Goal: Task Accomplishment & Management: Use online tool/utility

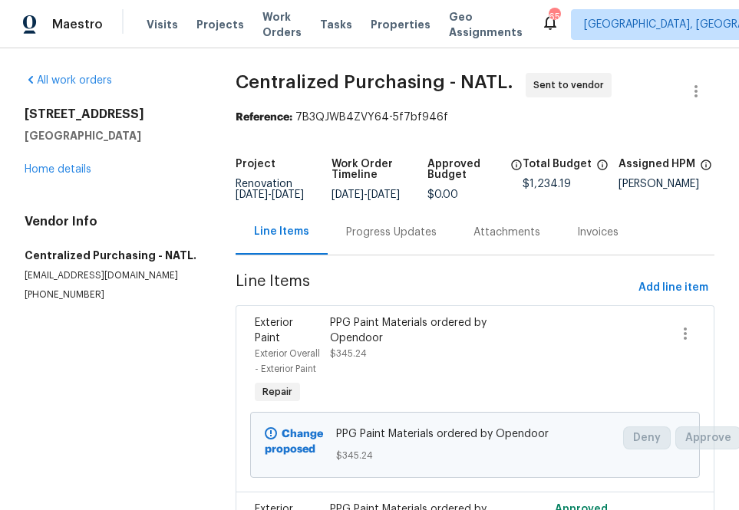
click at [196, 28] on span "Projects" at bounding box center [220, 24] width 48 height 15
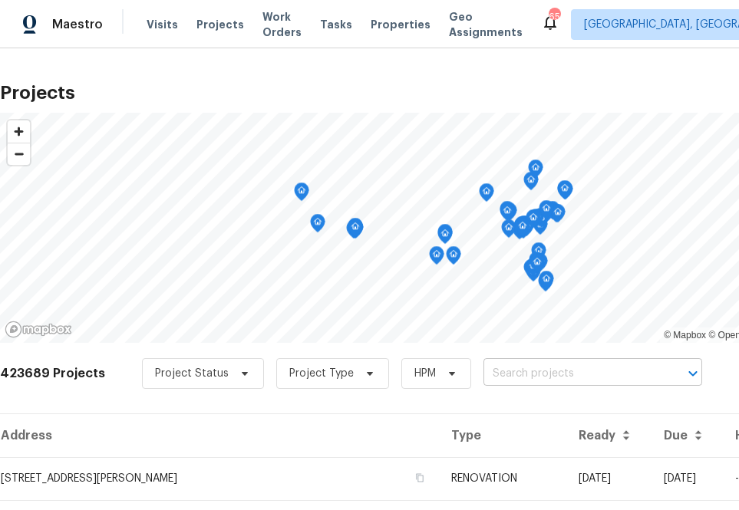
click at [510, 370] on input "text" at bounding box center [571, 374] width 176 height 24
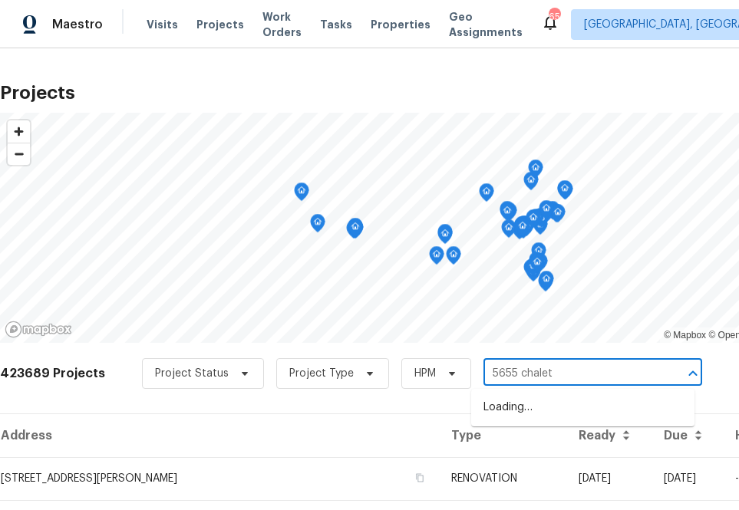
type input "5655 chalet"
click at [514, 414] on li "[STREET_ADDRESS]" at bounding box center [582, 407] width 223 height 25
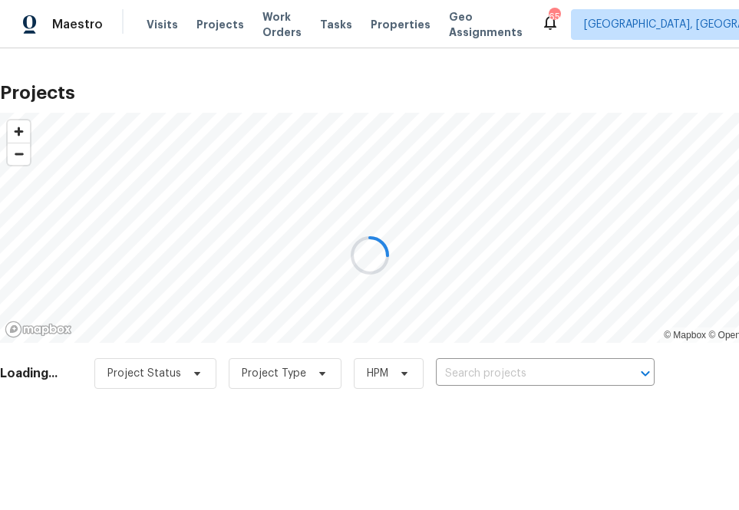
type input "[STREET_ADDRESS]"
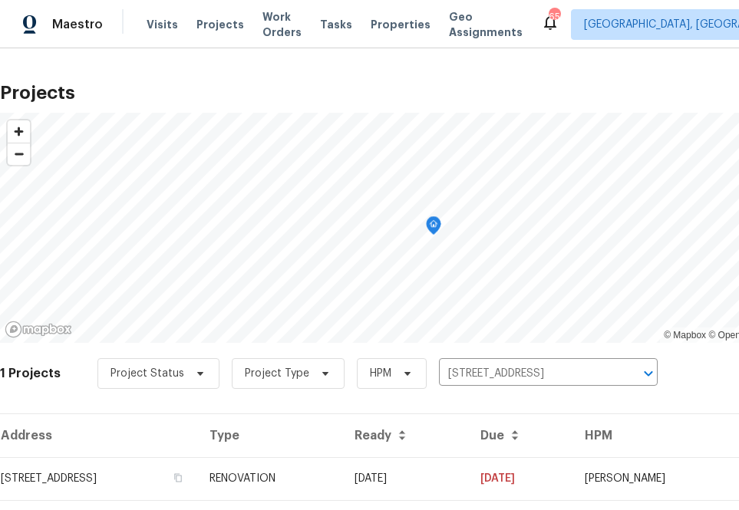
scroll to position [39, 0]
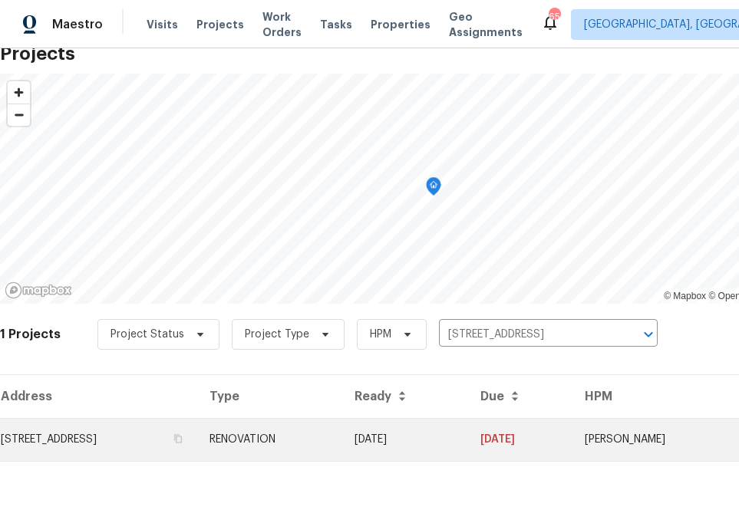
click at [168, 443] on td "[STREET_ADDRESS]" at bounding box center [98, 439] width 197 height 43
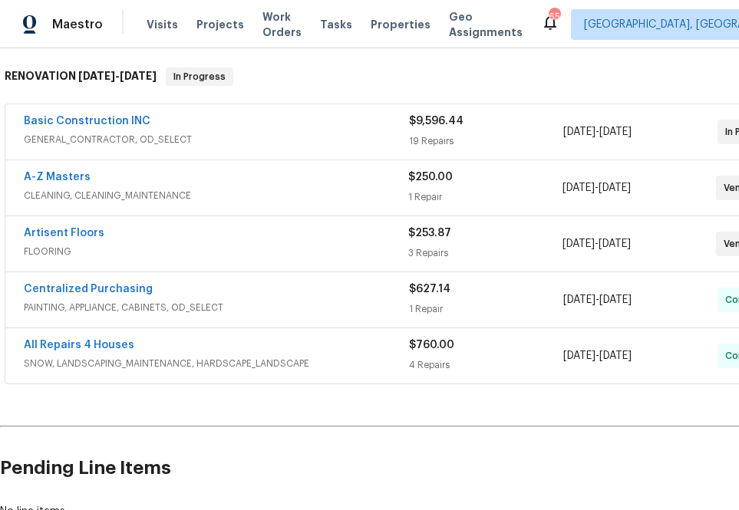
scroll to position [239, 128]
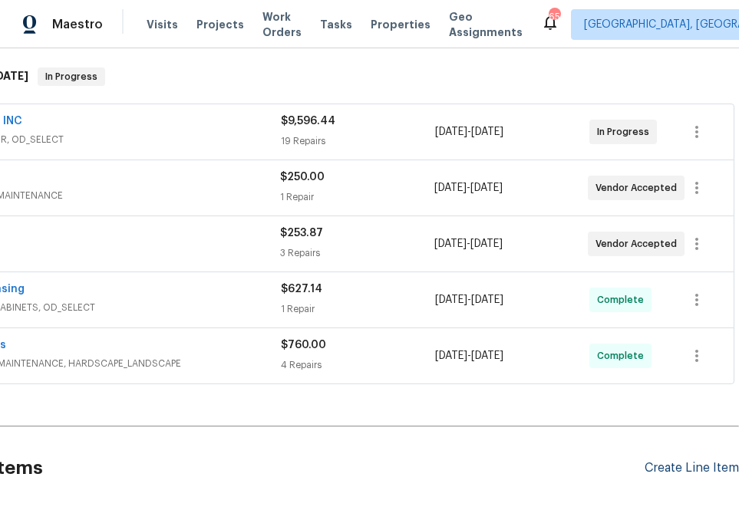
click at [703, 470] on div "Create Line Item" at bounding box center [692, 468] width 94 height 15
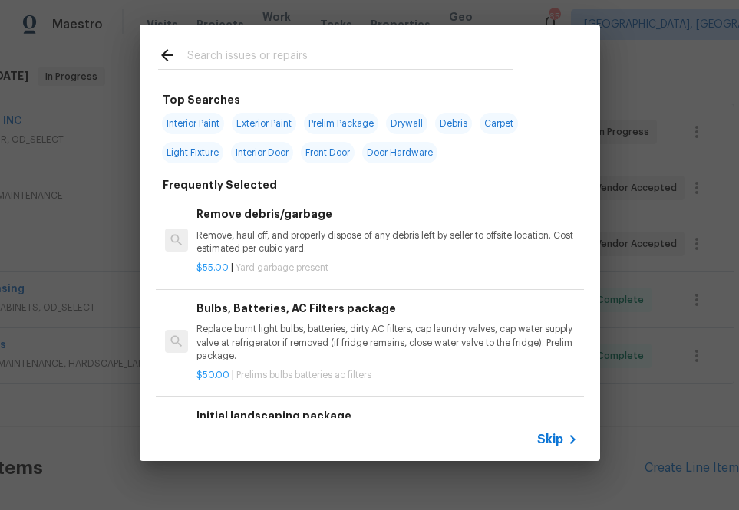
click at [559, 446] on span "Skip" at bounding box center [550, 439] width 26 height 15
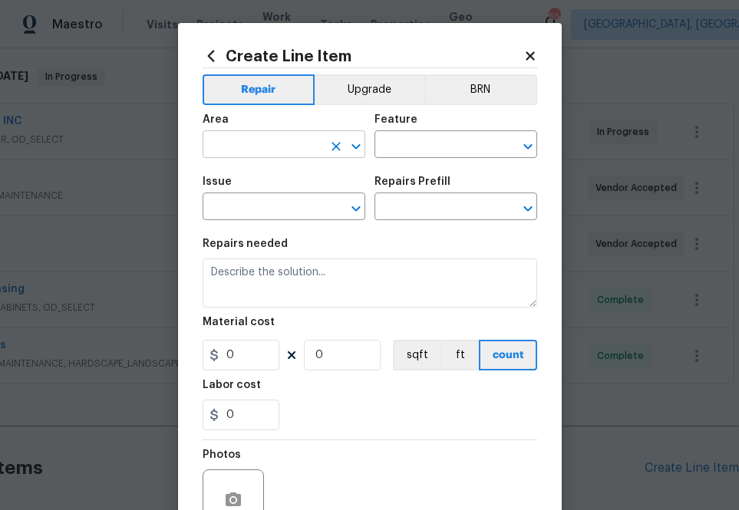
click at [276, 150] on input "text" at bounding box center [263, 146] width 120 height 24
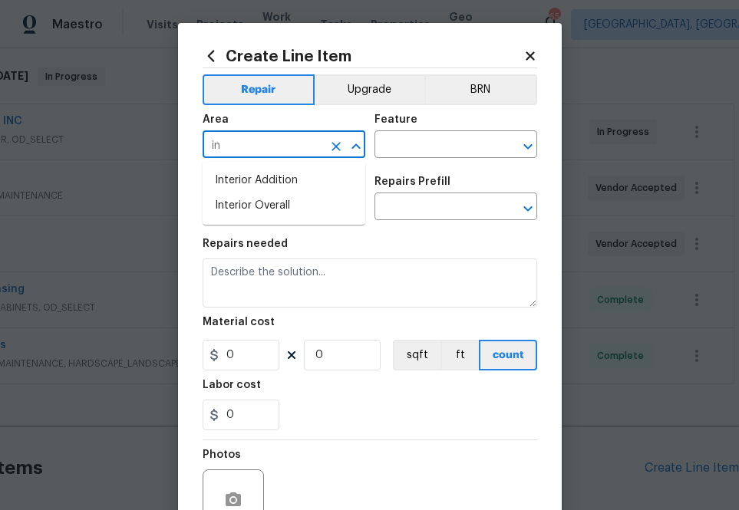
type input "i"
click at [298, 176] on li "Kitchen" at bounding box center [284, 180] width 163 height 25
type input "Kitchen"
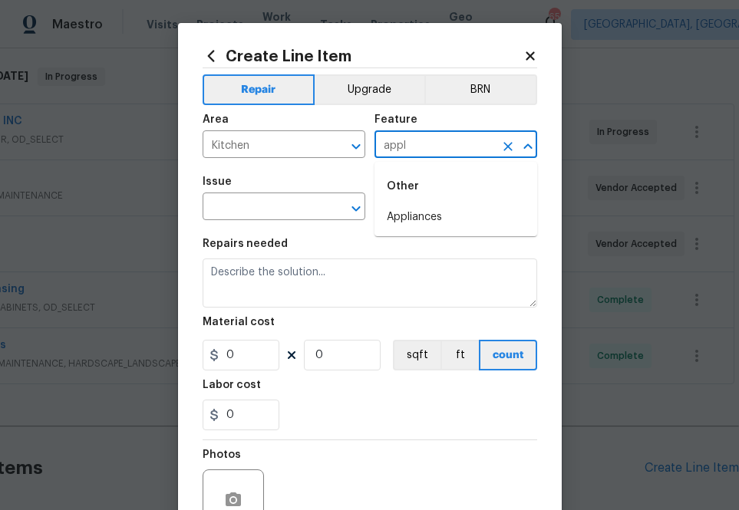
drag, startPoint x: 390, startPoint y: 213, endPoint x: 369, endPoint y: 213, distance: 20.7
click at [390, 213] on li "Appliances" at bounding box center [455, 217] width 163 height 25
type input "Appliances"
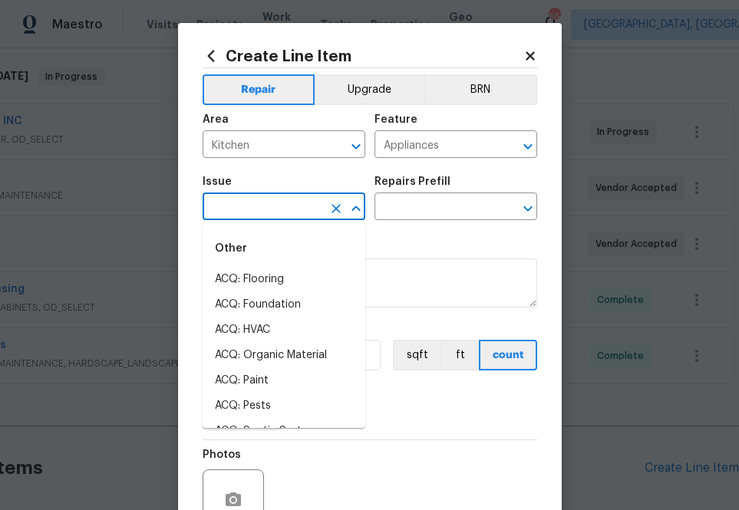
click at [271, 213] on input "text" at bounding box center [263, 208] width 120 height 24
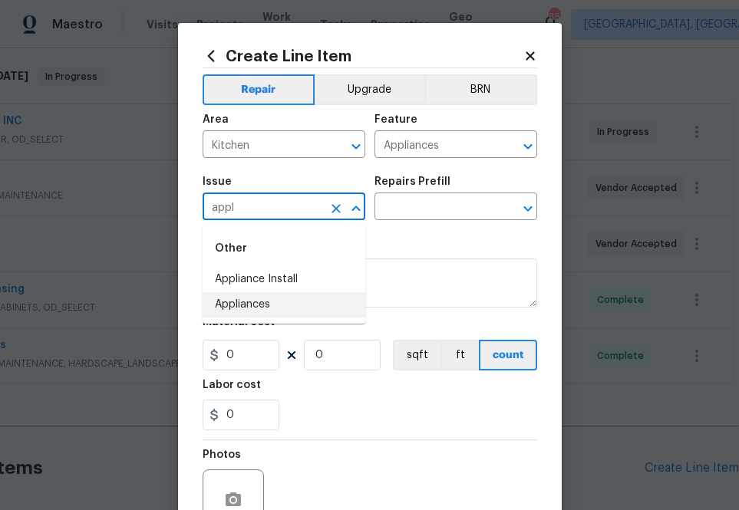
click at [273, 305] on li "Appliances" at bounding box center [284, 304] width 163 height 25
type input "Appliances"
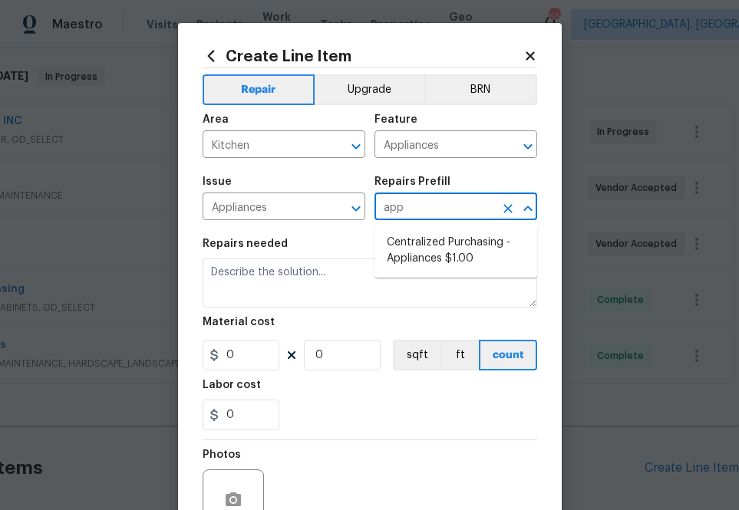
type input "appl"
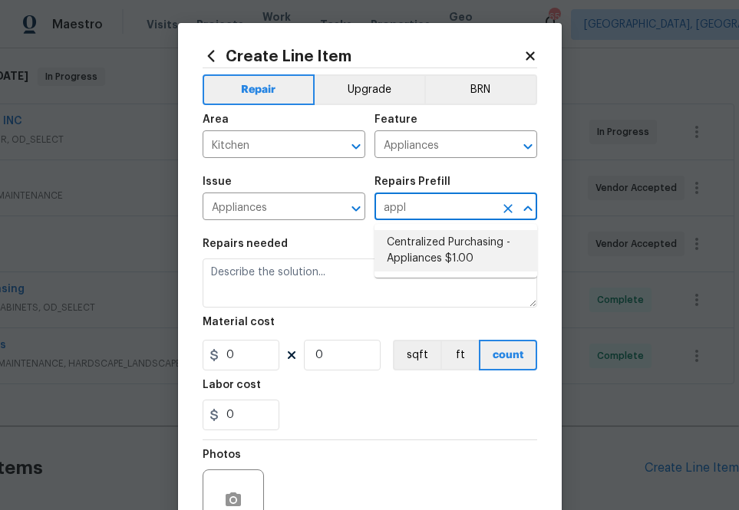
click at [414, 250] on li "Centralized Purchasing - Appliances $1.00" at bounding box center [455, 250] width 163 height 41
type textarea "Appliances purchased by Opendoor"
type input "1"
type input "Centralized Purchasing - Appliances $1.00"
type input "1"
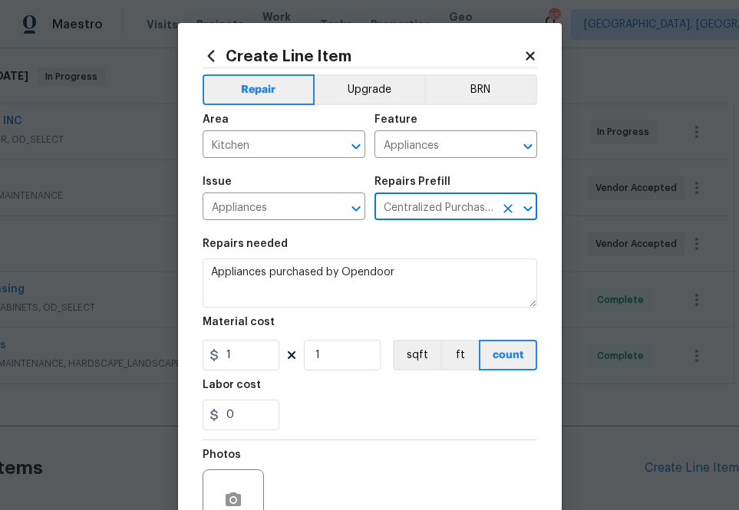
type input "Centralized Purchasing - Appliances $1.00"
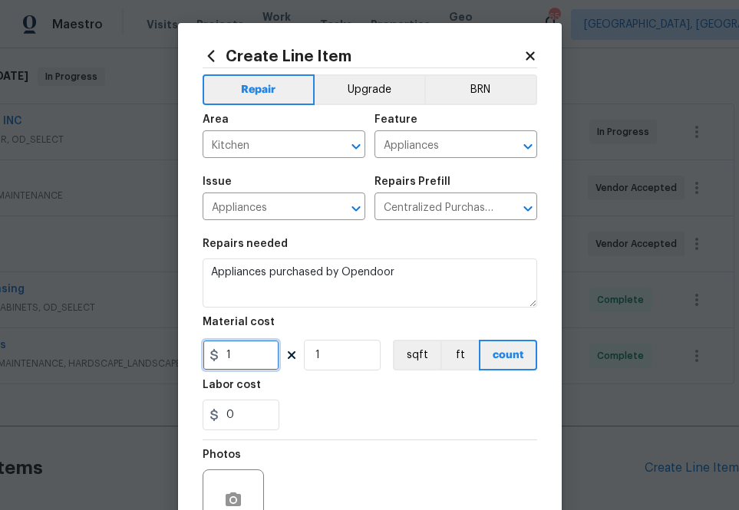
click at [242, 361] on input "1" at bounding box center [241, 355] width 77 height 31
paste input "047.81"
type input "1047.81"
click at [315, 407] on div "0" at bounding box center [370, 415] width 335 height 31
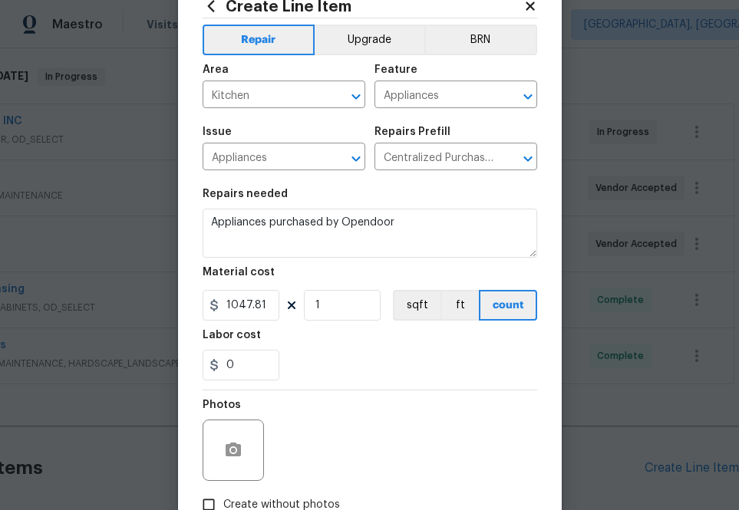
scroll to position [151, 0]
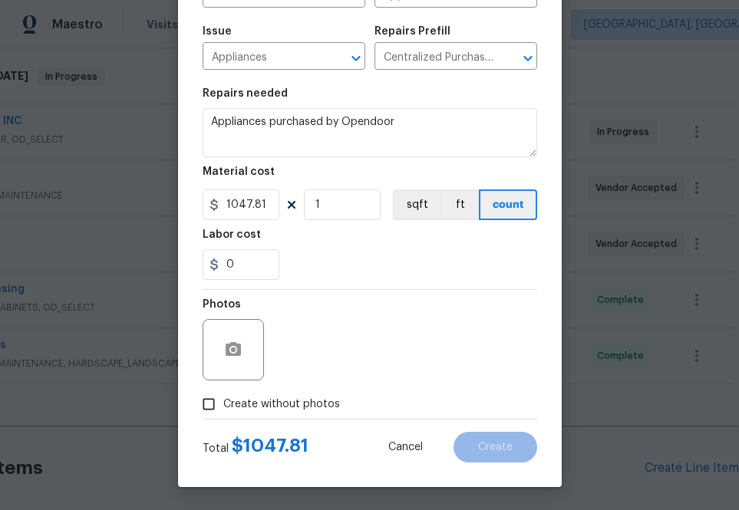
click at [274, 407] on span "Create without photos" at bounding box center [281, 405] width 117 height 16
click at [223, 407] on input "Create without photos" at bounding box center [208, 404] width 29 height 29
checkbox input "true"
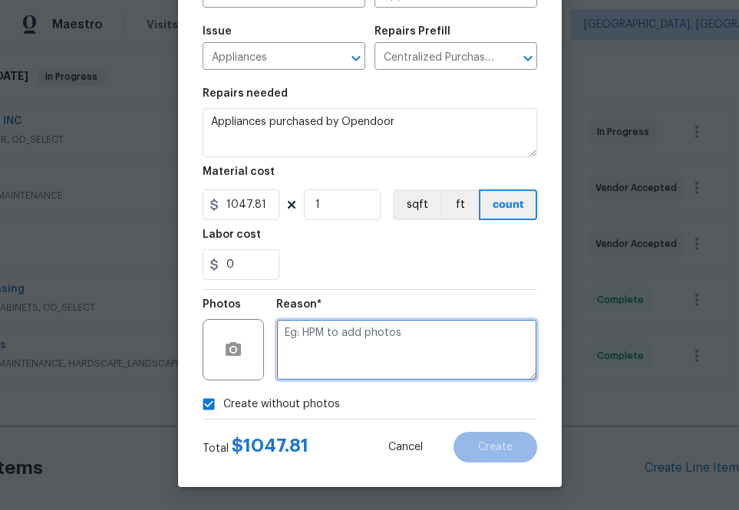
click at [345, 358] on textarea at bounding box center [406, 349] width 261 height 61
type textarea "na"
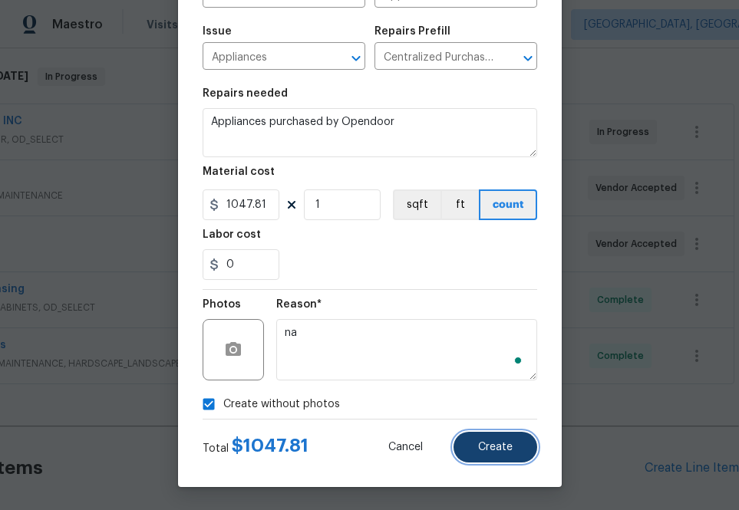
click at [491, 451] on span "Create" at bounding box center [495, 448] width 35 height 12
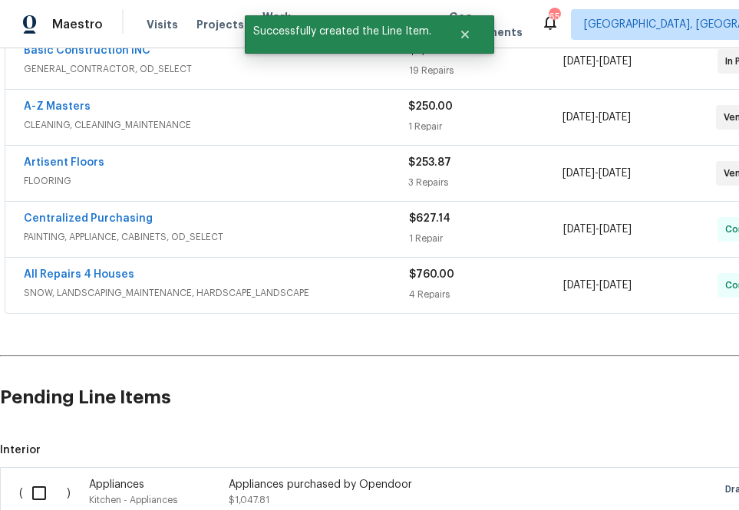
scroll to position [403, 0]
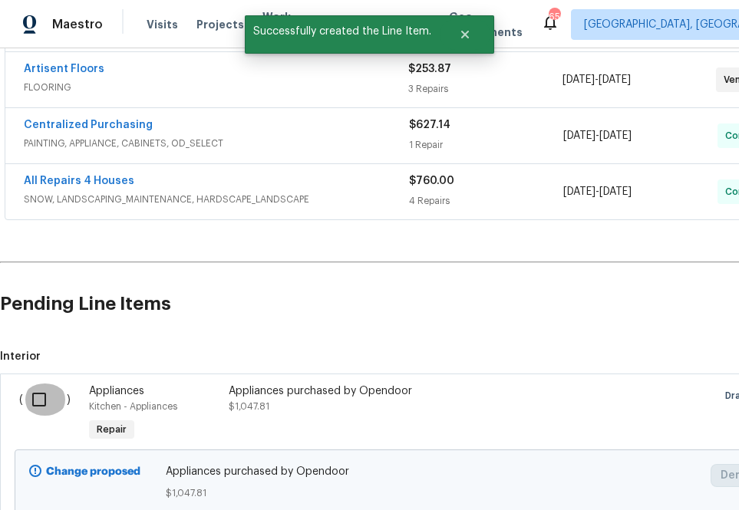
click at [43, 400] on input "checkbox" at bounding box center [45, 400] width 44 height 32
checkbox input "true"
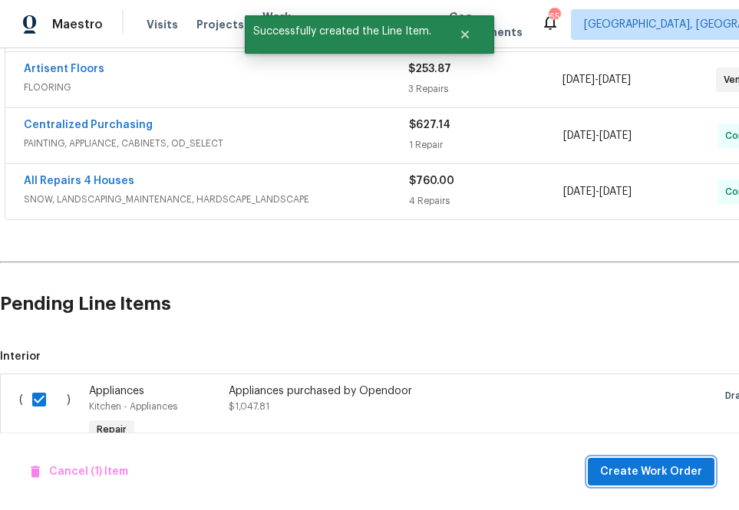
click at [626, 484] on button "Create Work Order" at bounding box center [651, 472] width 127 height 28
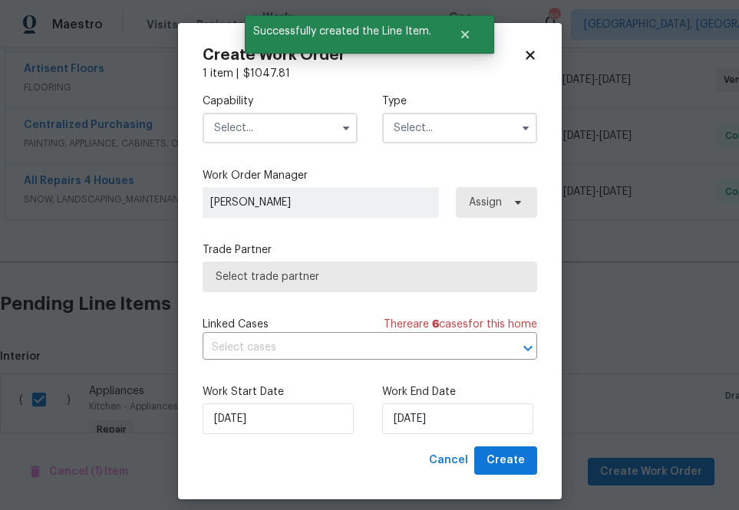
click at [250, 112] on div "Capability" at bounding box center [280, 119] width 155 height 50
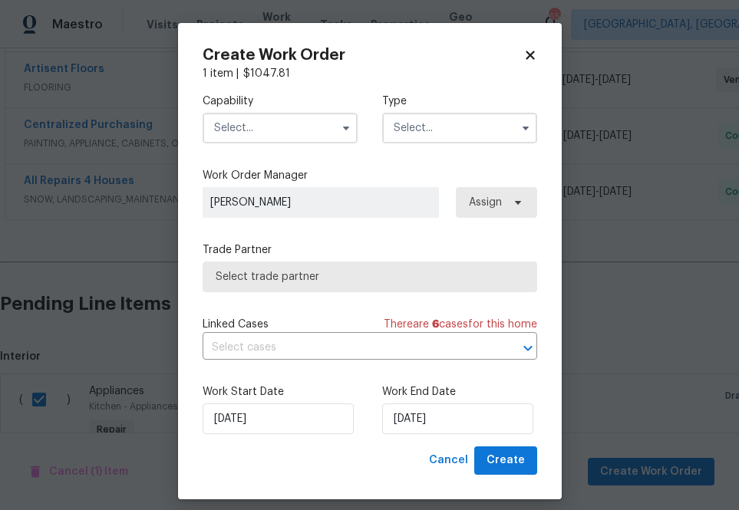
click at [252, 123] on input "text" at bounding box center [280, 128] width 155 height 31
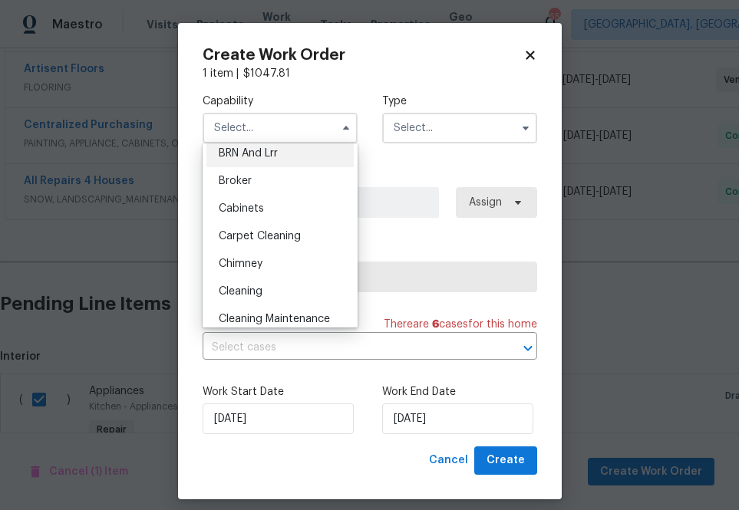
scroll to position [0, 0]
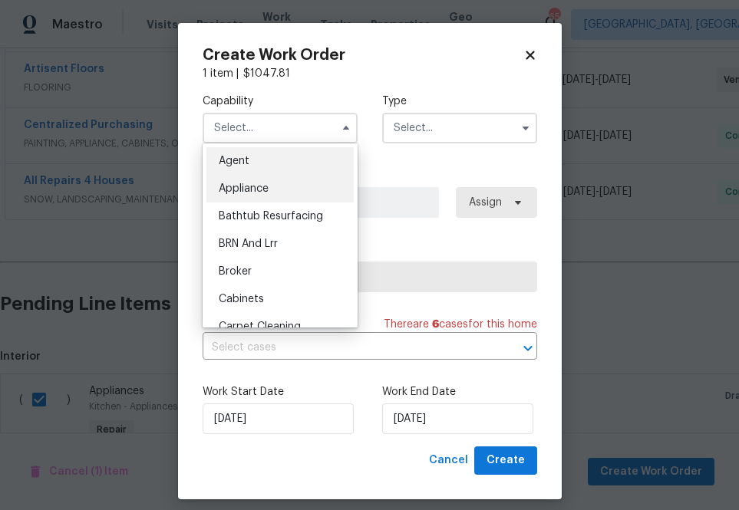
click at [259, 201] on div "Appliance" at bounding box center [279, 189] width 147 height 28
type input "Appliance"
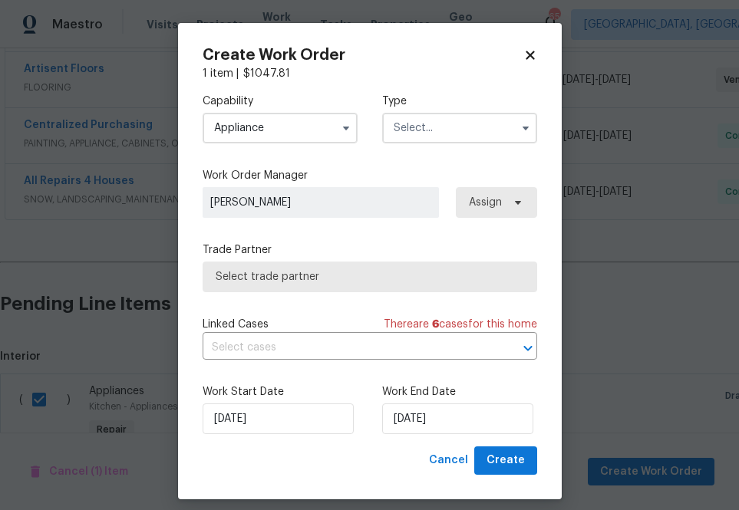
click at [457, 113] on input "text" at bounding box center [459, 128] width 155 height 31
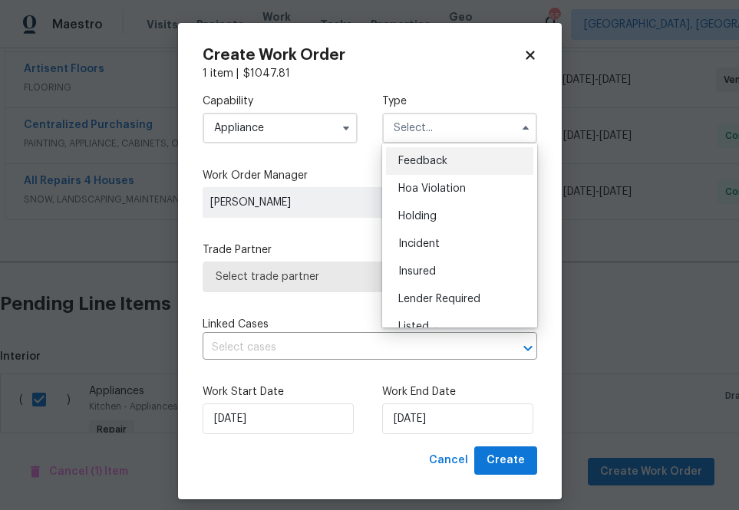
click at [457, 130] on input "text" at bounding box center [459, 128] width 155 height 31
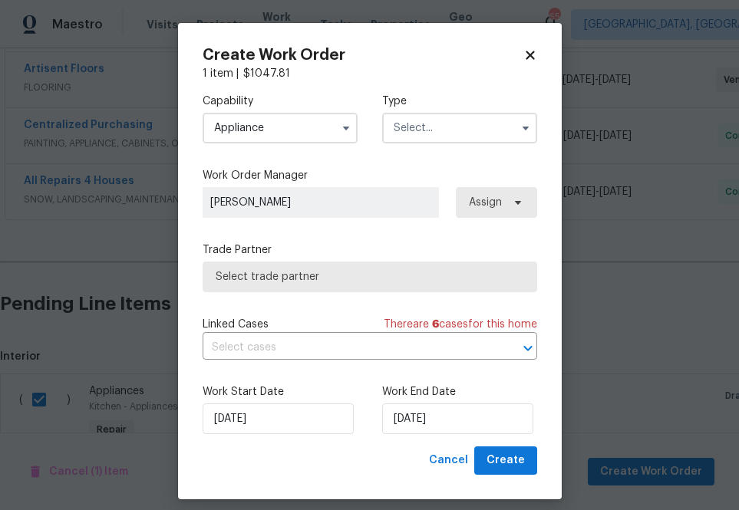
click at [457, 130] on input "text" at bounding box center [459, 128] width 155 height 31
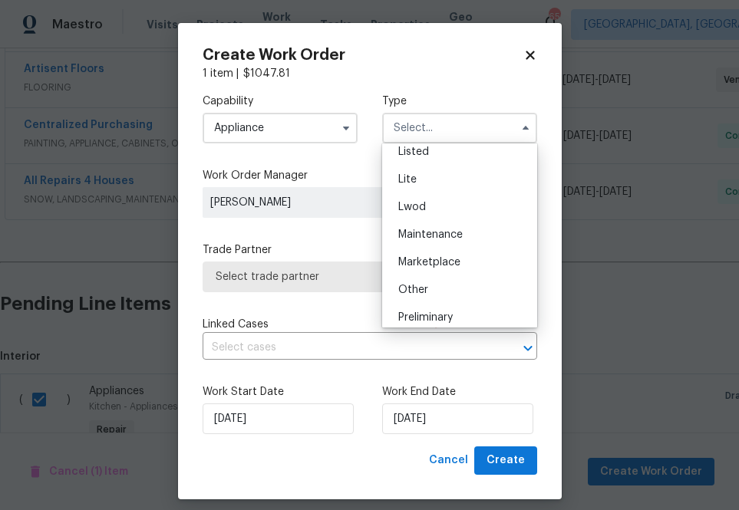
scroll to position [348, 0]
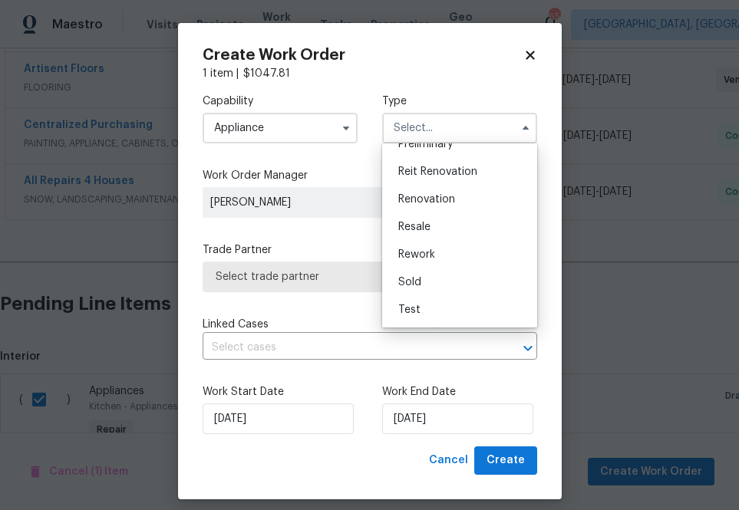
click at [453, 189] on div "Renovation" at bounding box center [459, 200] width 147 height 28
type input "Renovation"
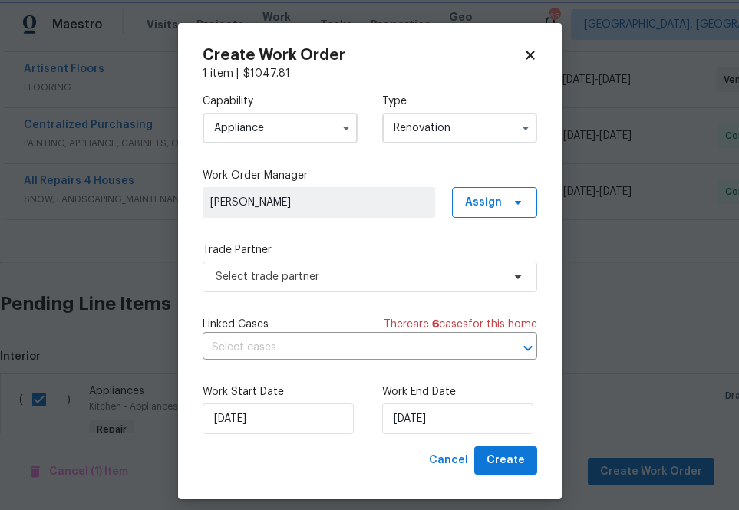
scroll to position [0, 0]
click at [497, 205] on span "Assign" at bounding box center [483, 202] width 37 height 15
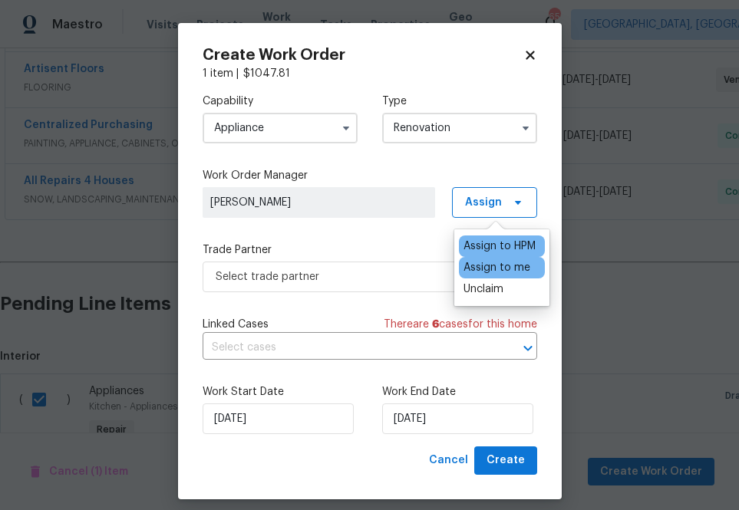
click at [493, 266] on div "Assign to me" at bounding box center [496, 267] width 67 height 15
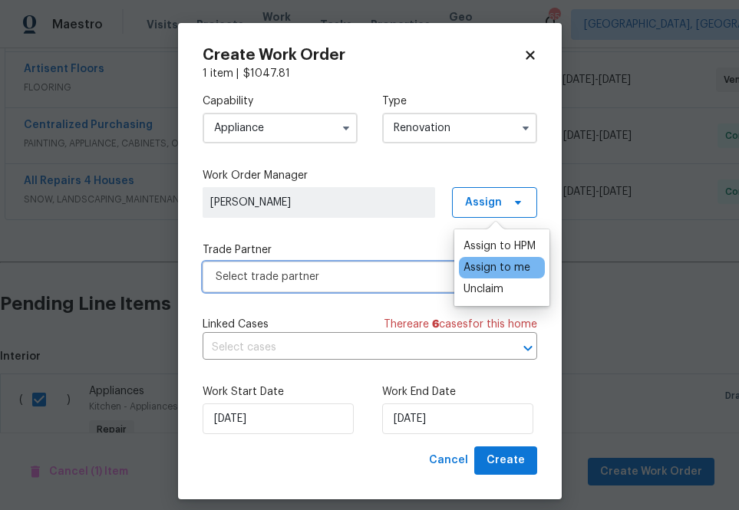
click at [375, 273] on span "Select trade partner" at bounding box center [359, 276] width 286 height 15
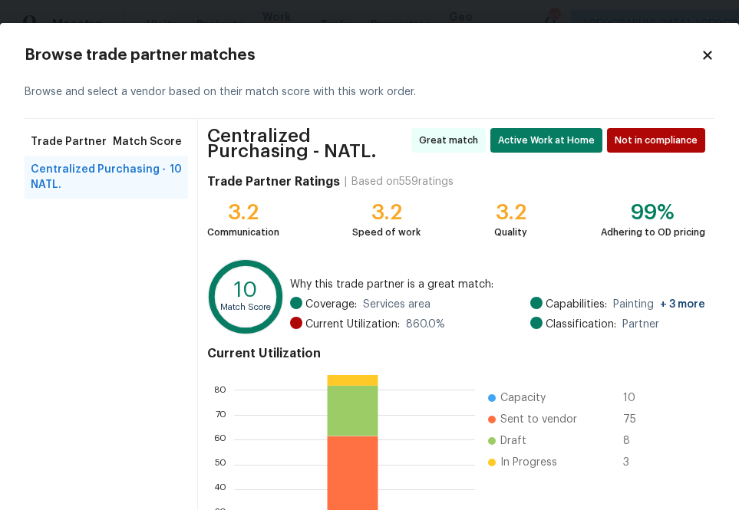
scroll to position [172, 0]
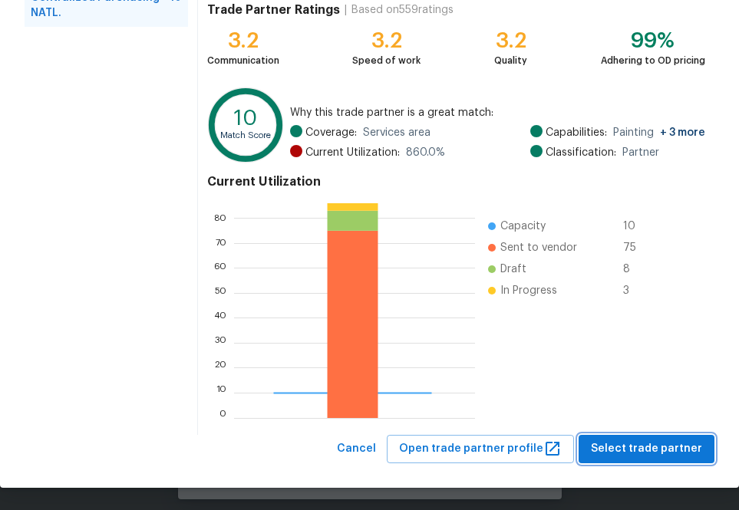
click at [601, 443] on span "Select trade partner" at bounding box center [646, 449] width 111 height 19
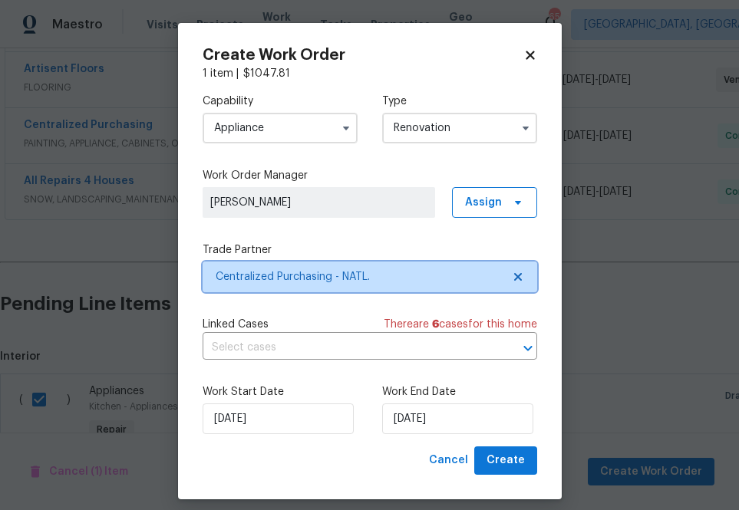
scroll to position [0, 0]
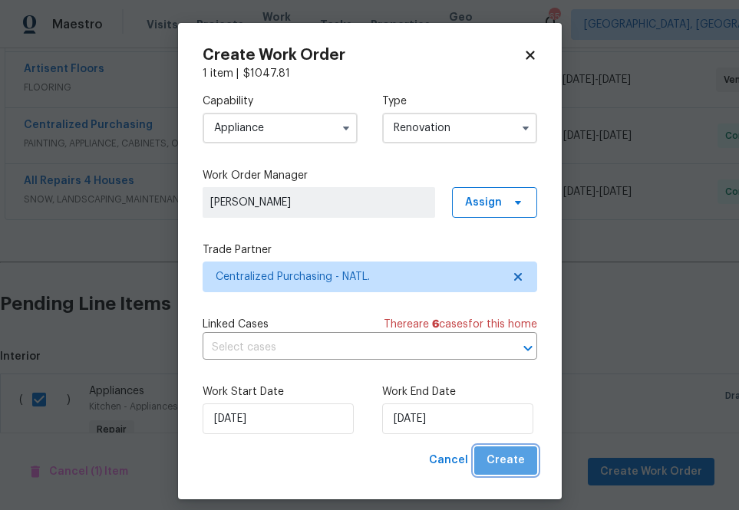
click at [523, 447] on button "Create" at bounding box center [505, 461] width 63 height 28
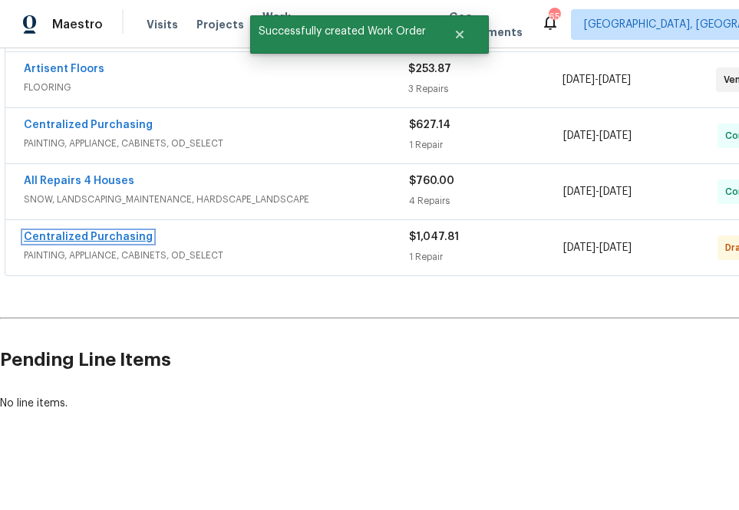
click at [82, 232] on link "Centralized Purchasing" at bounding box center [88, 237] width 129 height 11
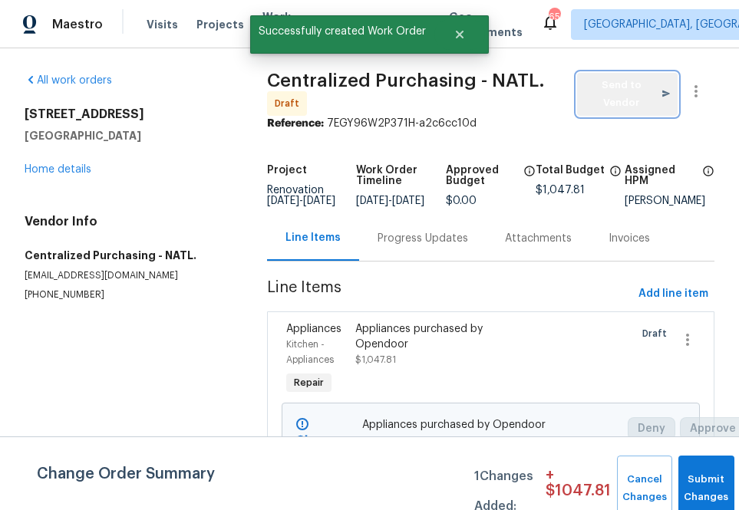
click at [631, 93] on span "Send to Vendor" at bounding box center [627, 94] width 85 height 35
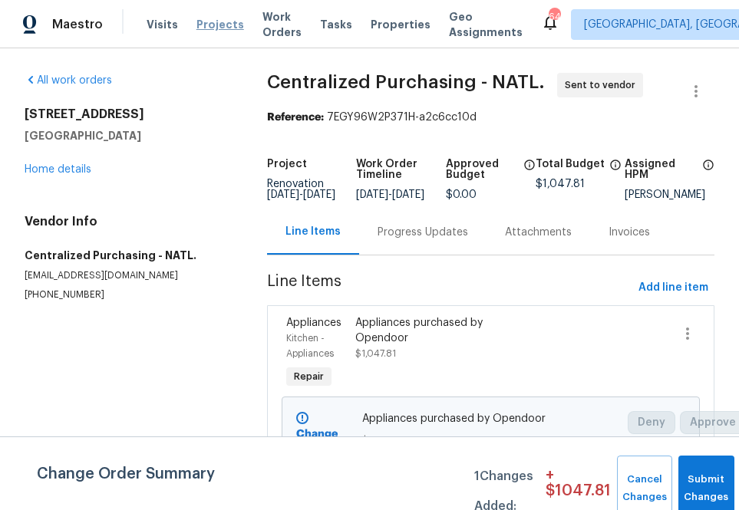
click at [204, 17] on span "Projects" at bounding box center [220, 24] width 48 height 15
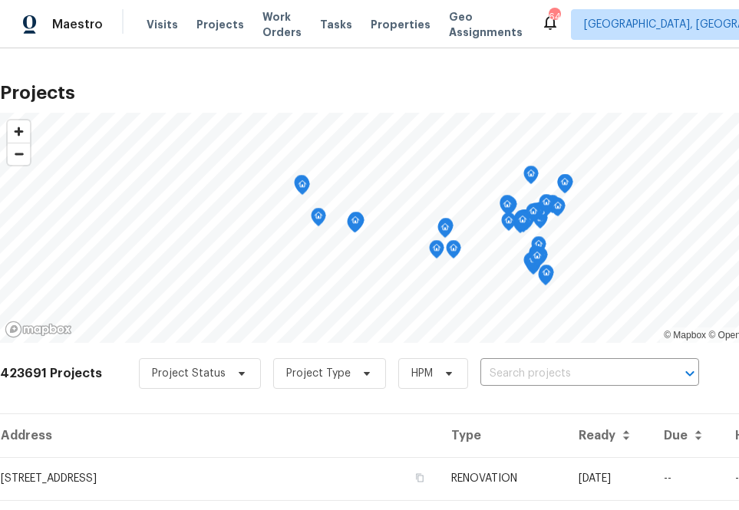
click at [506, 356] on div "423691 Projects Project Status Project Type HPM ​" at bounding box center [433, 382] width 867 height 61
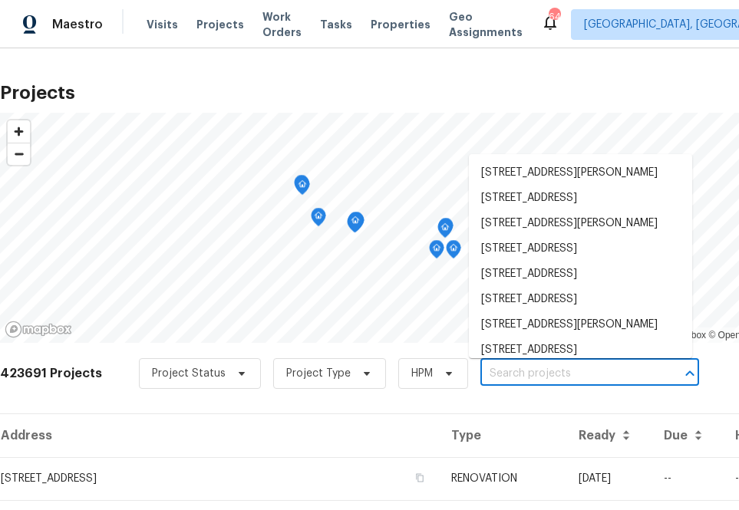
click at [502, 367] on input "text" at bounding box center [568, 374] width 176 height 24
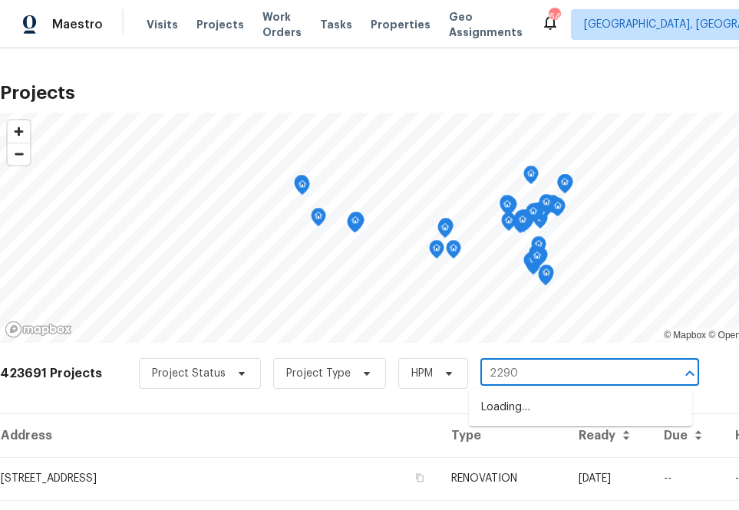
type input "22906"
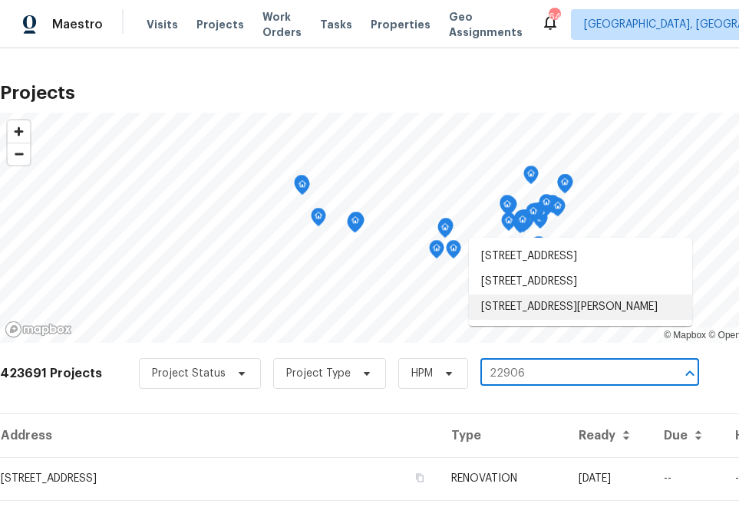
click at [545, 320] on li "[STREET_ADDRESS][PERSON_NAME]" at bounding box center [580, 307] width 223 height 25
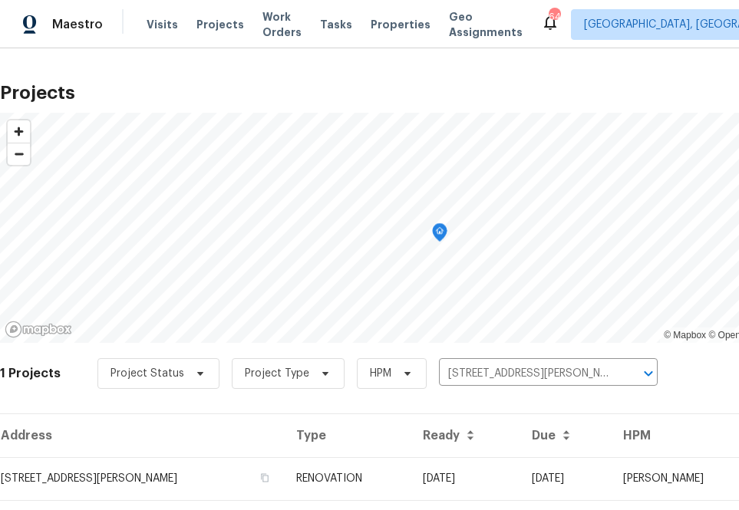
click at [193, 486] on td "[STREET_ADDRESS][PERSON_NAME]" at bounding box center [142, 478] width 284 height 43
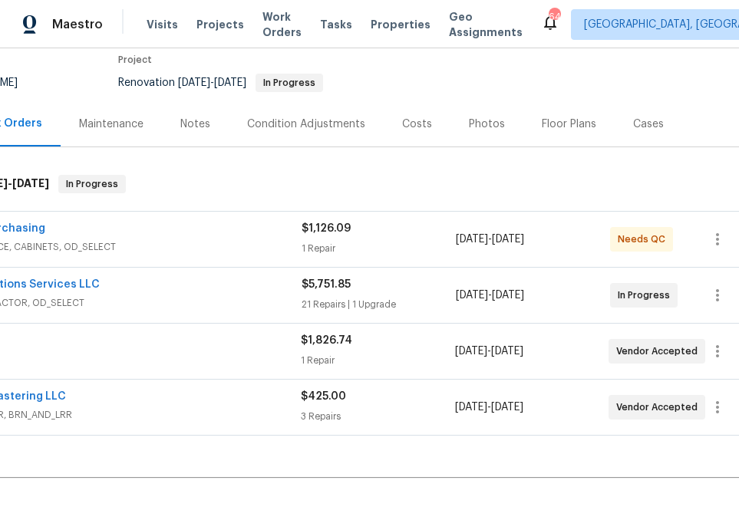
scroll to position [131, 0]
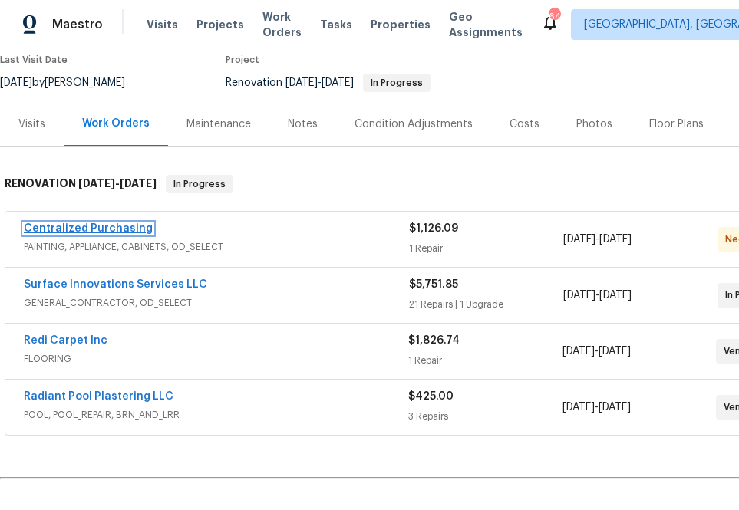
click at [117, 233] on link "Centralized Purchasing" at bounding box center [88, 228] width 129 height 11
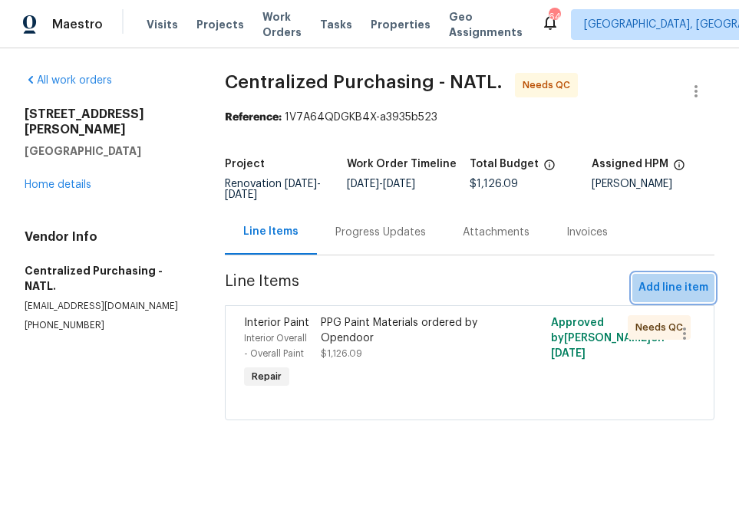
click at [678, 279] on span "Add line item" at bounding box center [673, 288] width 70 height 19
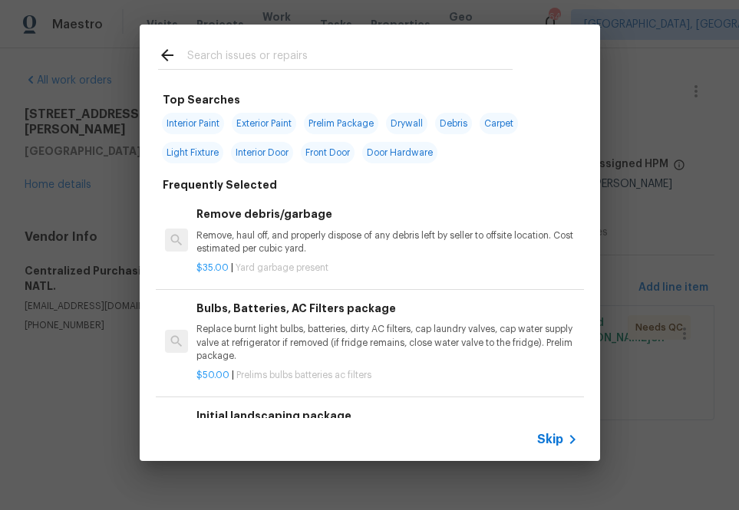
click at [548, 441] on span "Skip" at bounding box center [550, 439] width 26 height 15
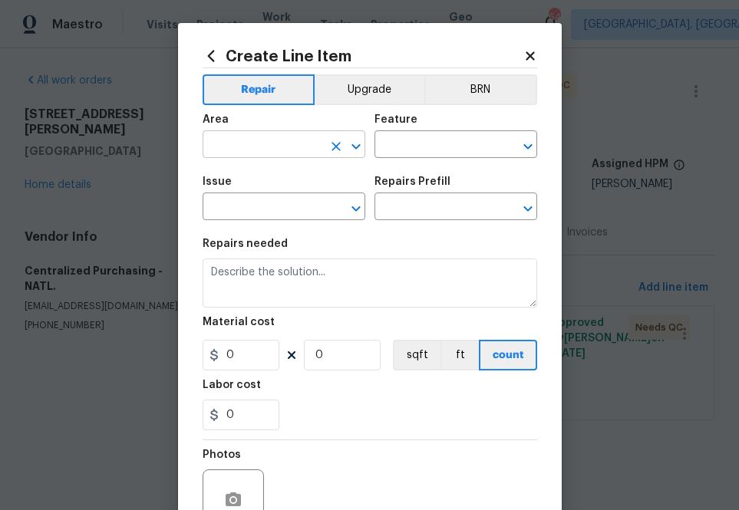
click at [246, 137] on input "text" at bounding box center [263, 146] width 120 height 24
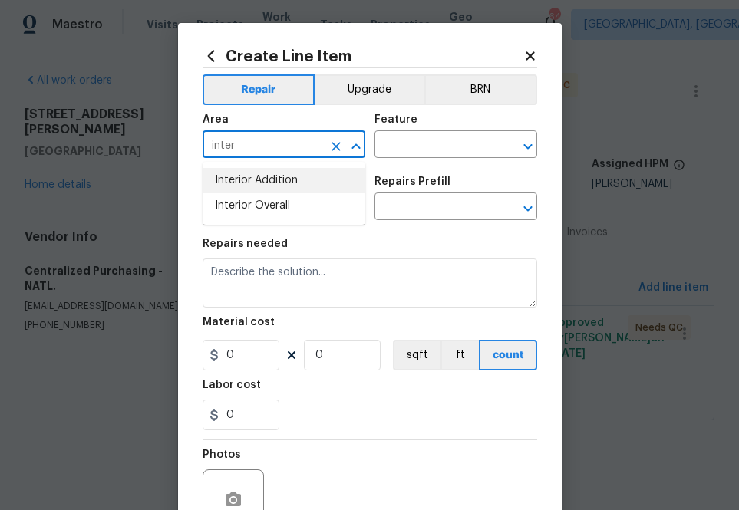
click at [277, 207] on li "Interior Overall" at bounding box center [284, 205] width 163 height 25
type input "Interior Overall"
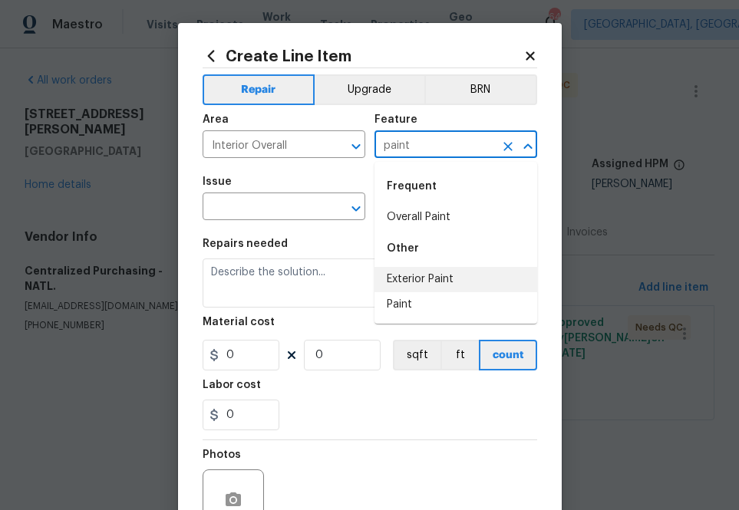
click at [417, 227] on li "Overall Paint" at bounding box center [455, 217] width 163 height 25
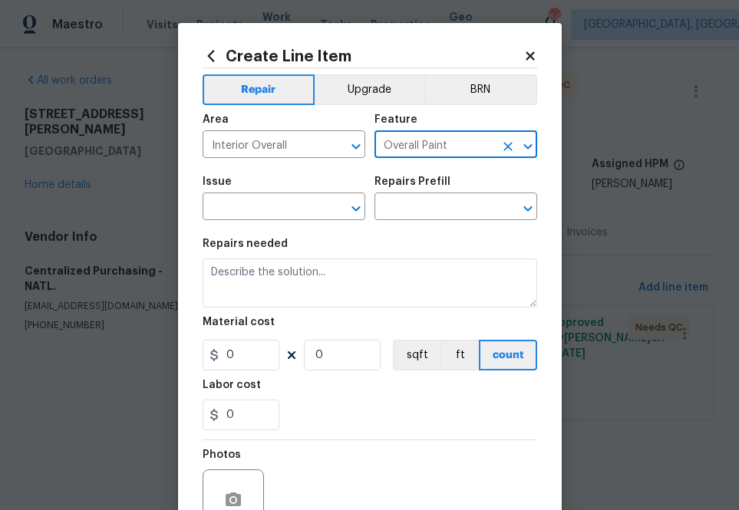
type input "Overall Paint"
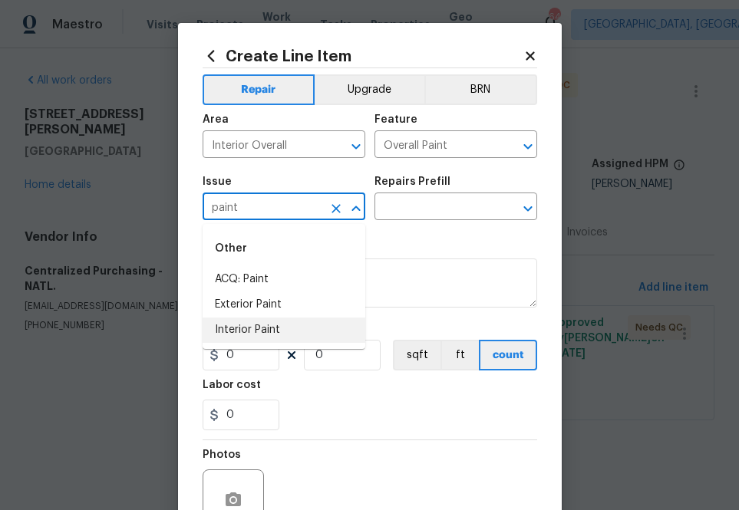
click at [341, 338] on li "Interior Paint" at bounding box center [284, 330] width 163 height 25
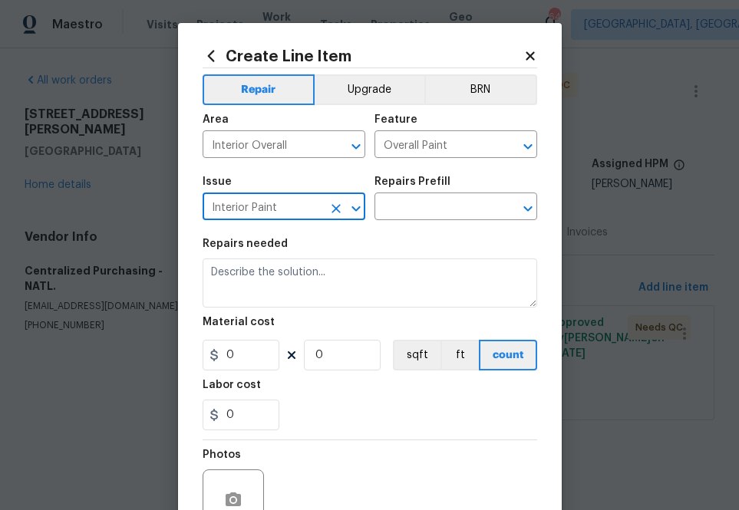
type input "Interior Paint"
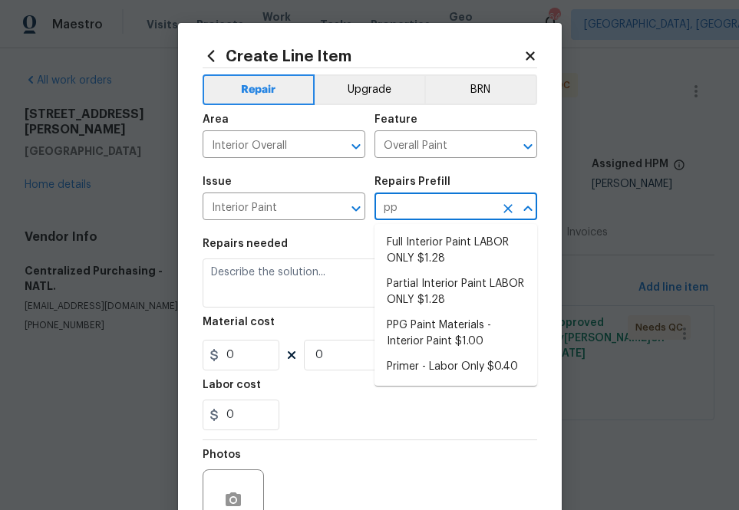
type input "ppg"
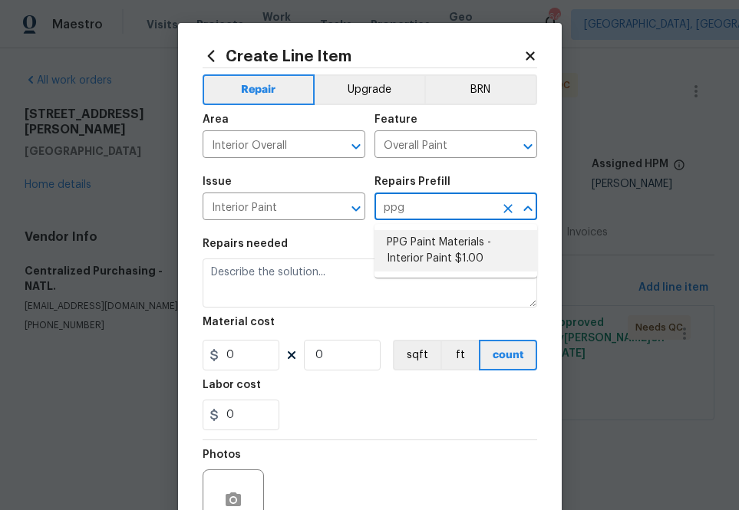
click at [453, 252] on li "PPG Paint Materials - Interior Paint $1.00" at bounding box center [455, 250] width 163 height 41
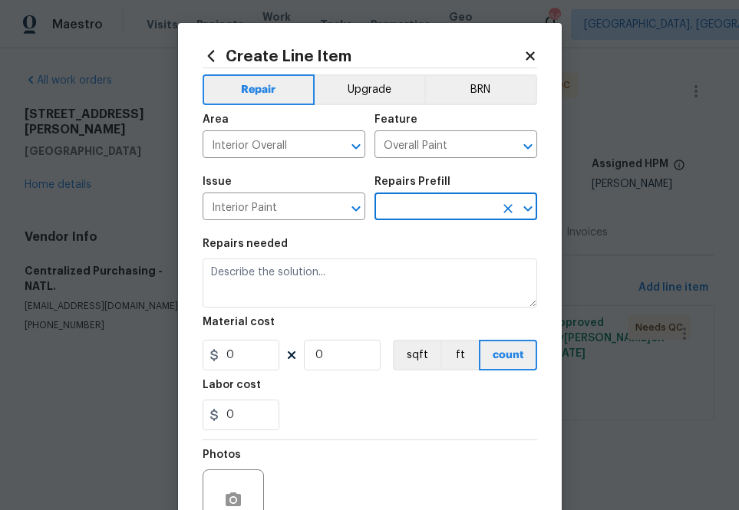
type input "PPG Paint Materials - Interior Paint $1.00"
type textarea "PPG Paint Materials ordered by Opendoor"
type input "1"
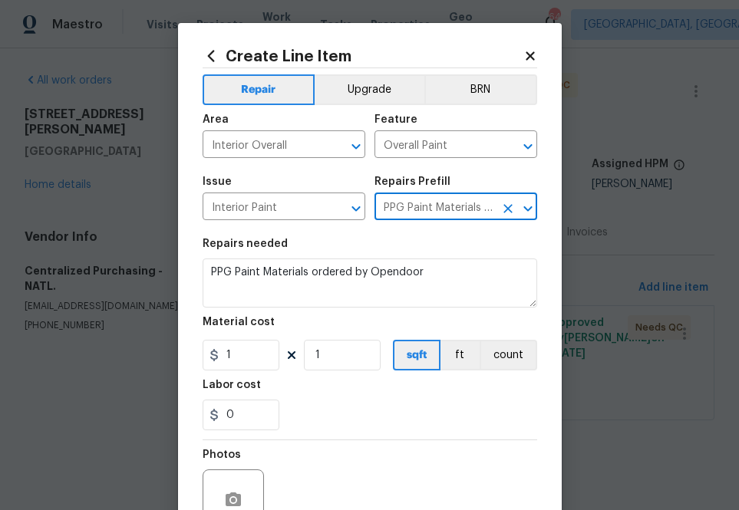
type input "PPG Paint Materials - Interior Paint $1.00"
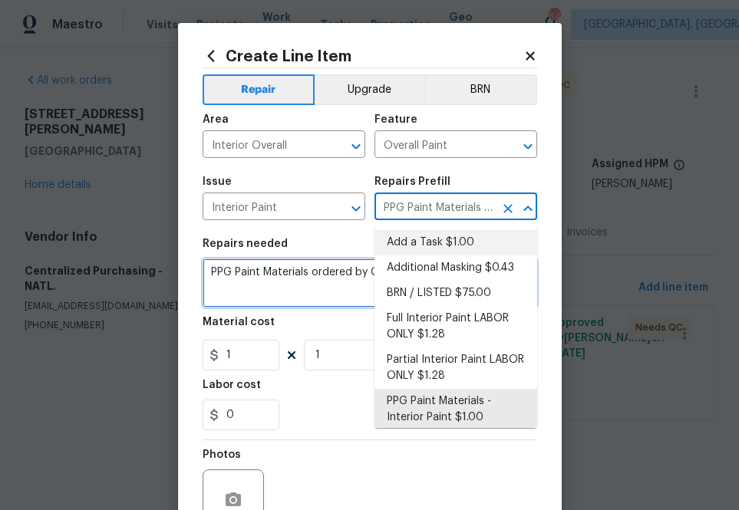
click at [255, 305] on textarea "PPG Paint Materials ordered by Opendoor" at bounding box center [370, 283] width 335 height 49
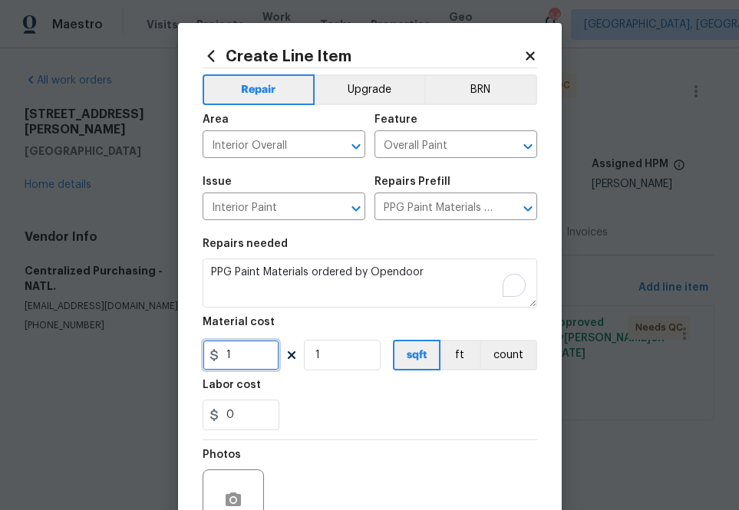
click at [240, 351] on input "1" at bounding box center [241, 355] width 77 height 31
paste input "62.63"
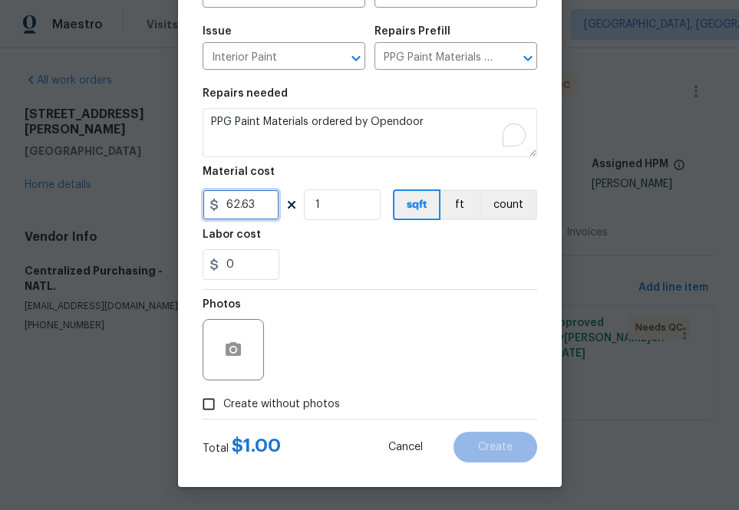
type input "62.63"
click at [305, 404] on span "Create without photos" at bounding box center [281, 405] width 117 height 16
click at [223, 404] on input "Create without photos" at bounding box center [208, 404] width 29 height 29
checkbox input "true"
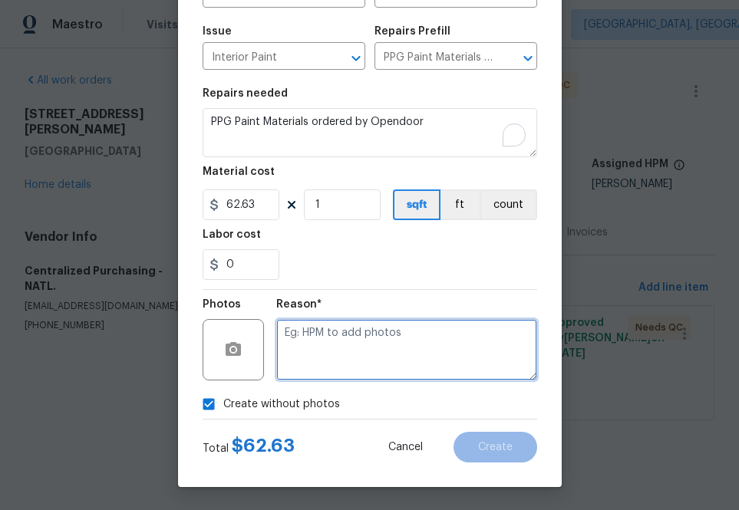
click at [348, 349] on textarea at bounding box center [406, 349] width 261 height 61
type textarea "na"
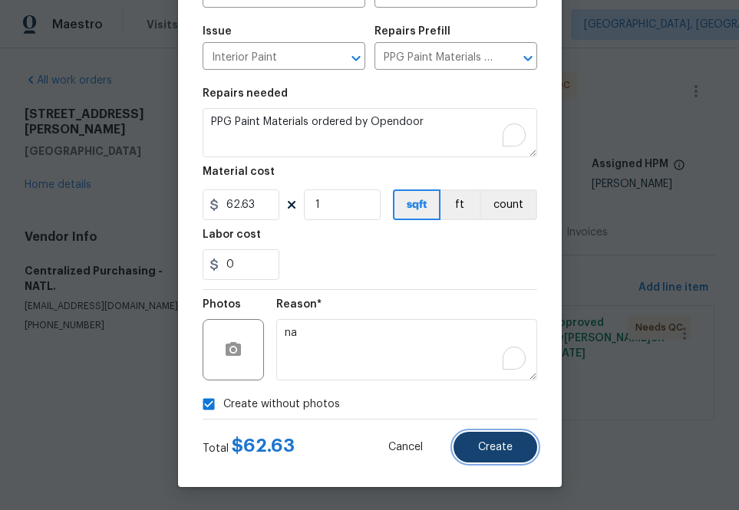
click at [480, 437] on button "Create" at bounding box center [495, 447] width 84 height 31
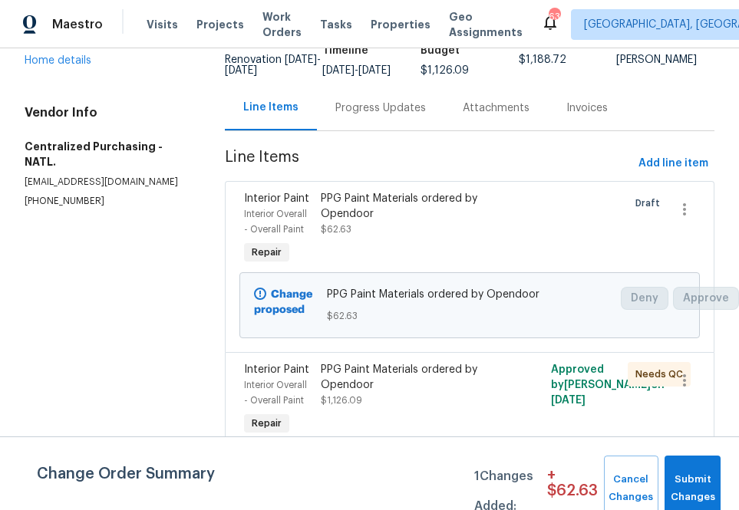
scroll to position [0, 0]
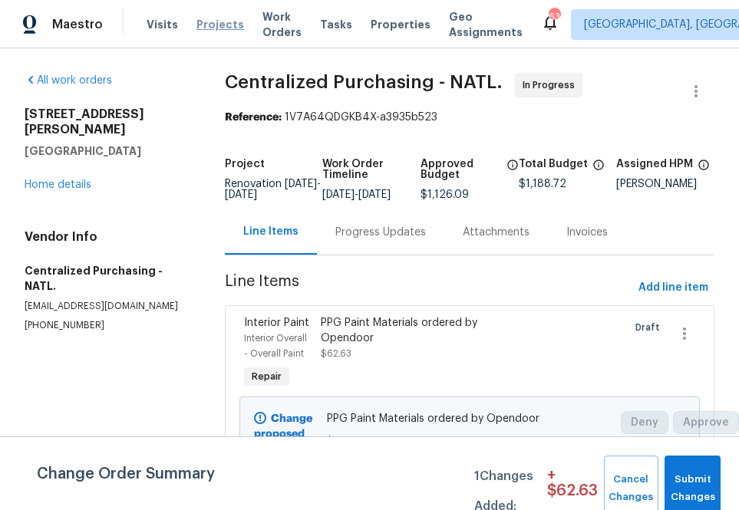
click at [207, 28] on span "Projects" at bounding box center [220, 24] width 48 height 15
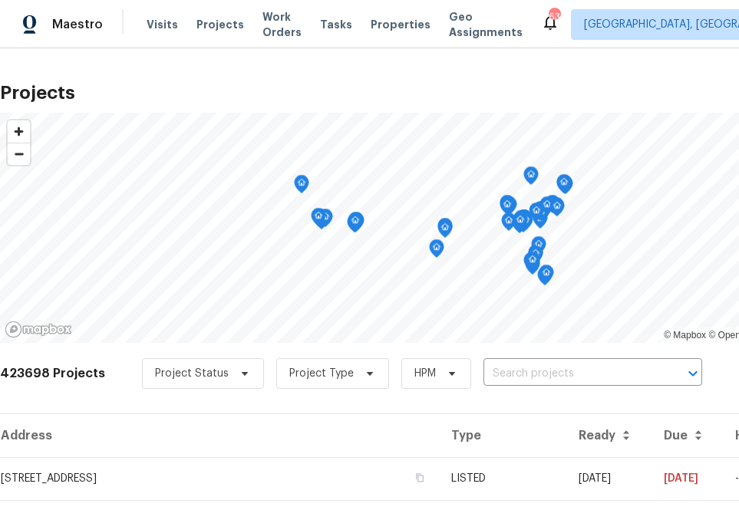
click at [562, 389] on div "423698 Projects Project Status Project Type HPM ​" at bounding box center [433, 382] width 867 height 61
click at [562, 384] on input "text" at bounding box center [571, 374] width 176 height 24
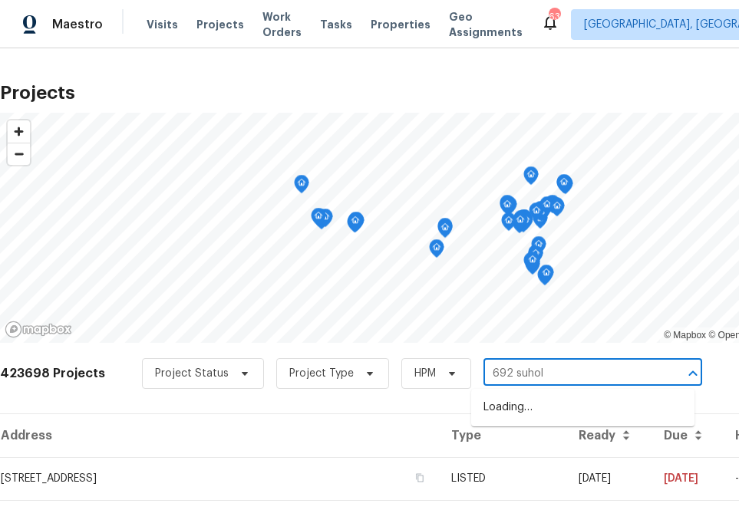
type input "692 suhold"
click at [571, 418] on li "[STREET_ADDRESS]" at bounding box center [582, 407] width 223 height 25
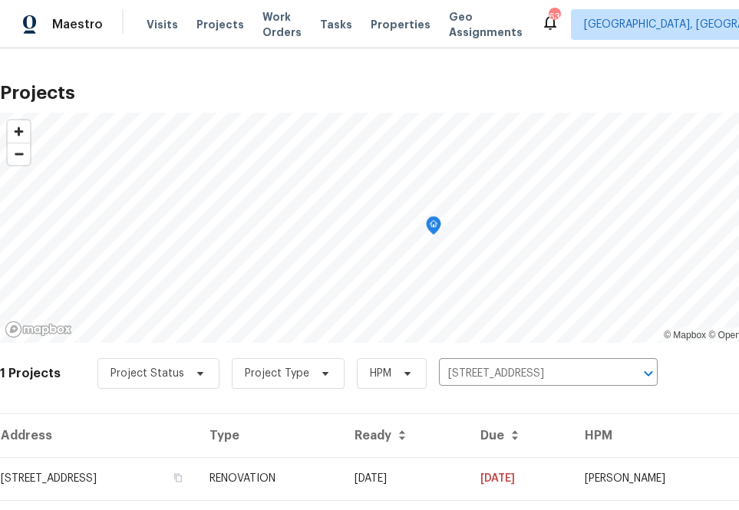
scroll to position [39, 0]
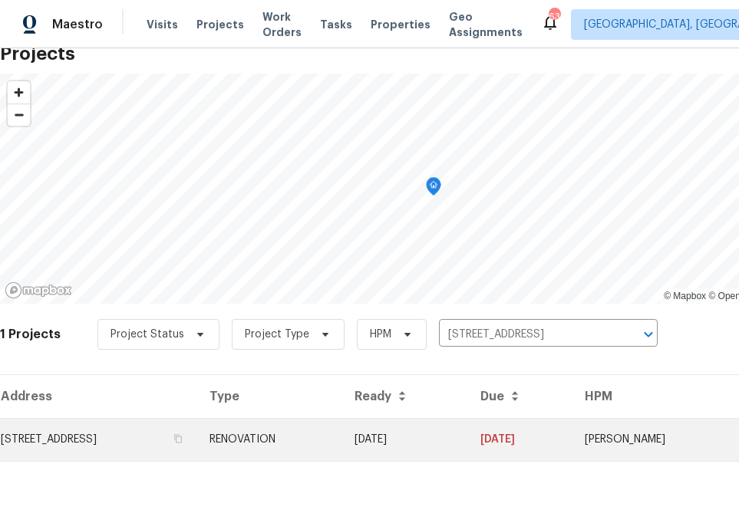
click at [151, 439] on td "[STREET_ADDRESS]" at bounding box center [98, 439] width 197 height 43
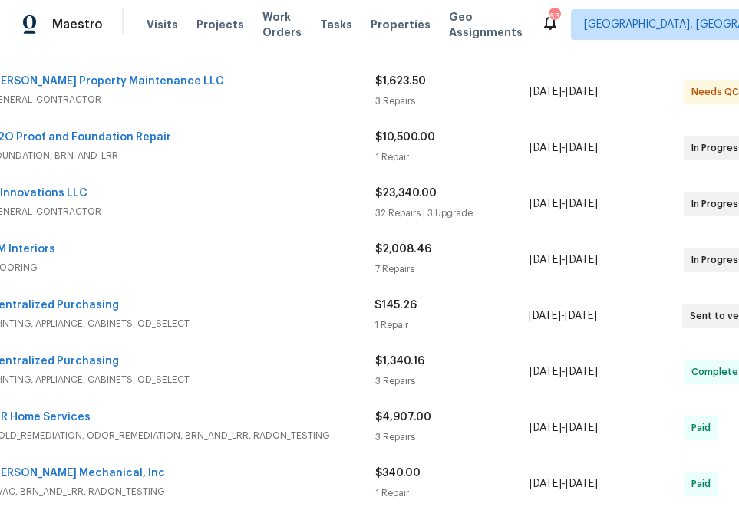
scroll to position [279, 0]
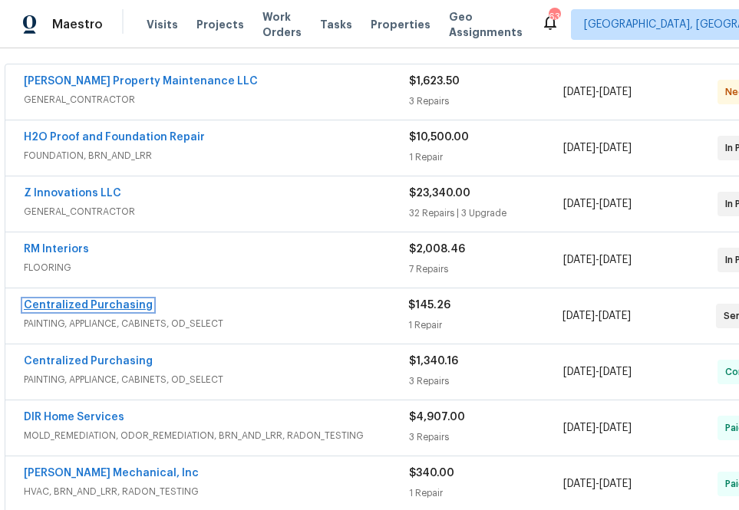
click at [74, 304] on link "Centralized Purchasing" at bounding box center [88, 305] width 129 height 11
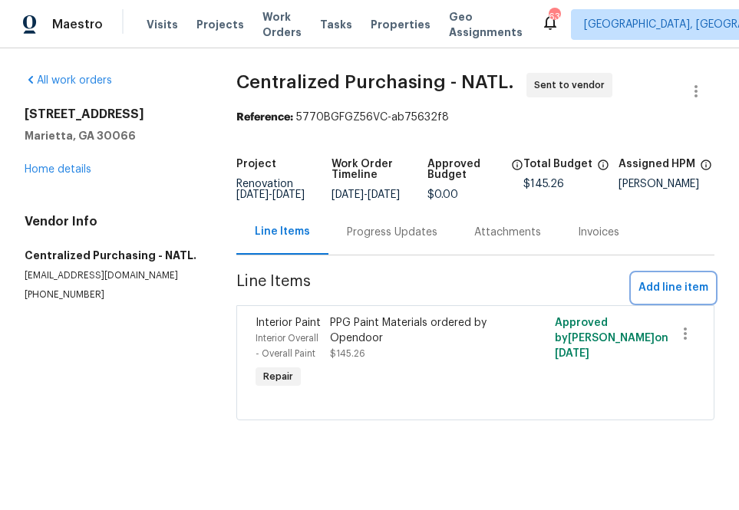
click at [671, 298] on span "Add line item" at bounding box center [673, 288] width 70 height 19
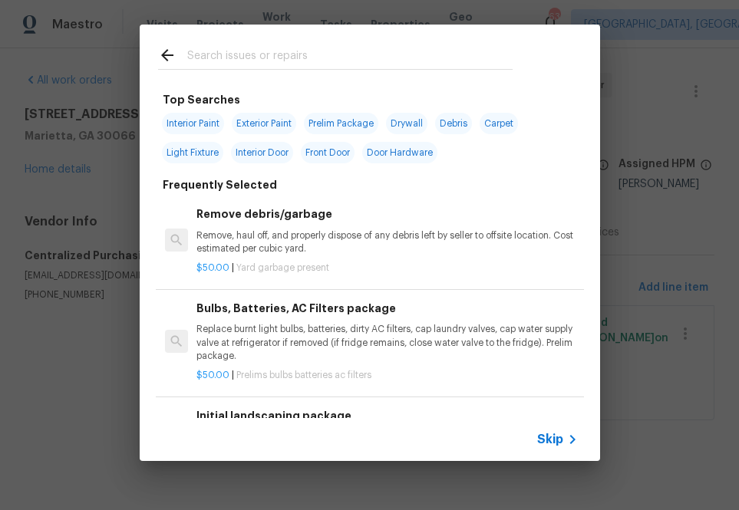
click at [554, 430] on div "Skip" at bounding box center [559, 439] width 45 height 18
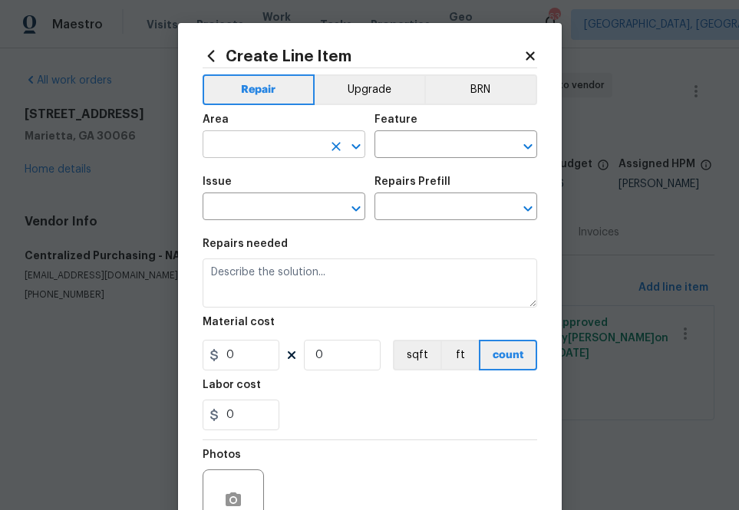
click at [269, 148] on input "text" at bounding box center [263, 146] width 120 height 24
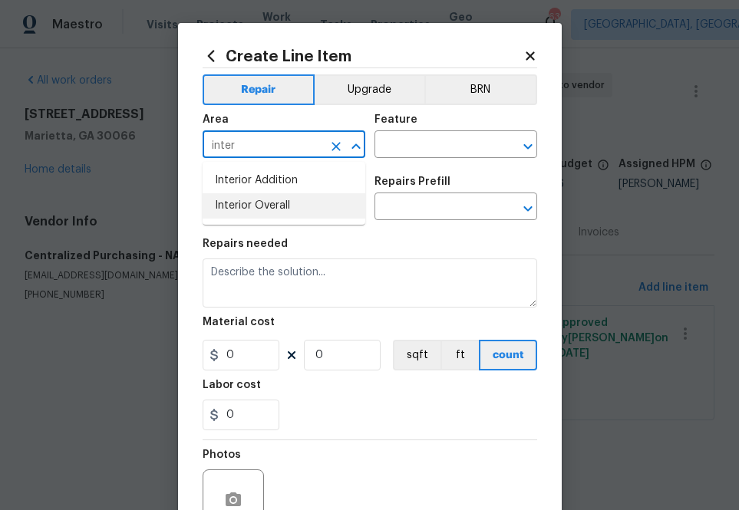
click at [278, 202] on li "Interior Overall" at bounding box center [284, 205] width 163 height 25
type input "Interior Overall"
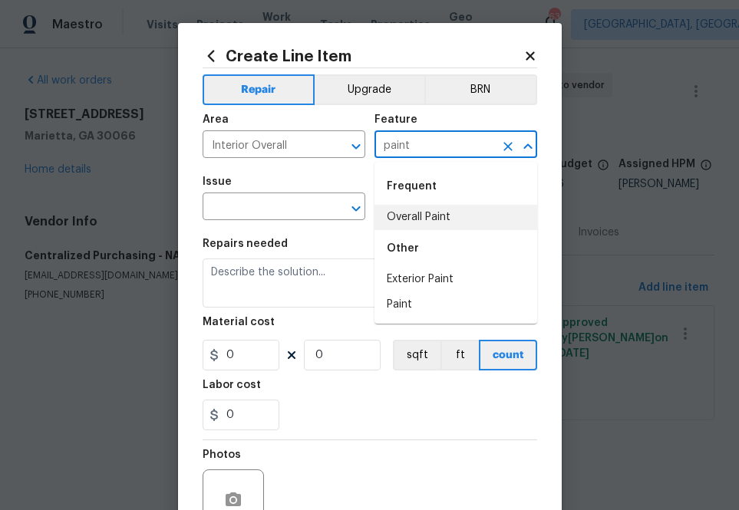
click at [470, 198] on div "Frequent" at bounding box center [455, 186] width 163 height 37
click at [420, 214] on li "Overall Paint" at bounding box center [455, 217] width 163 height 25
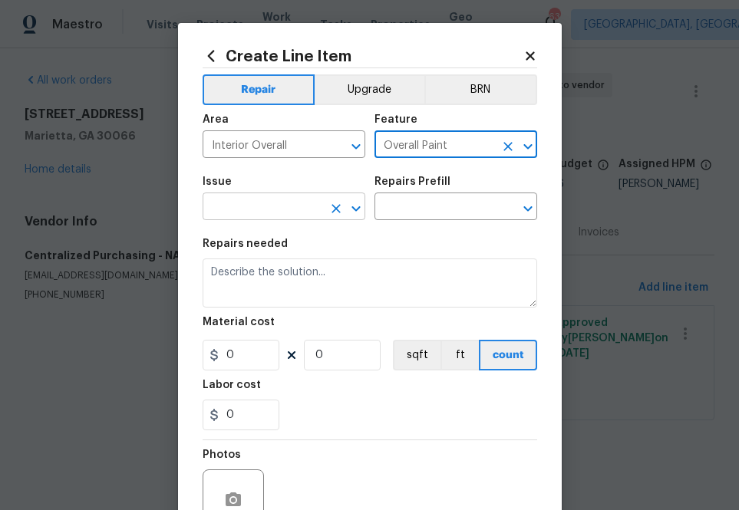
type input "Overall Paint"
click at [268, 204] on input "text" at bounding box center [263, 208] width 120 height 24
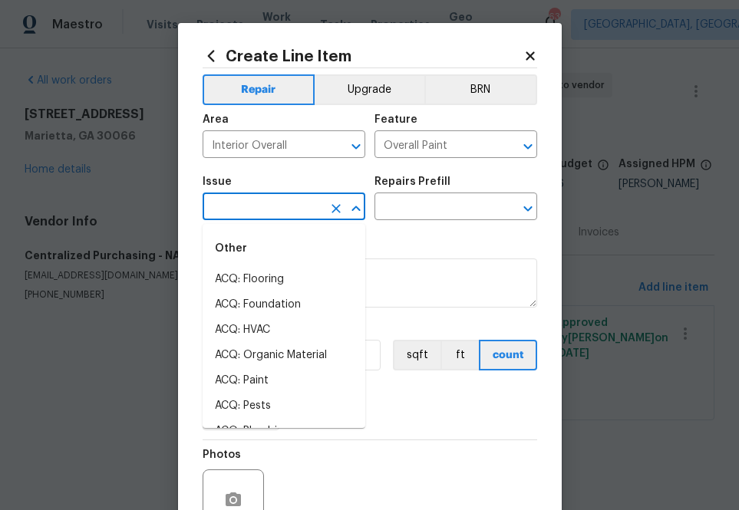
type input "a"
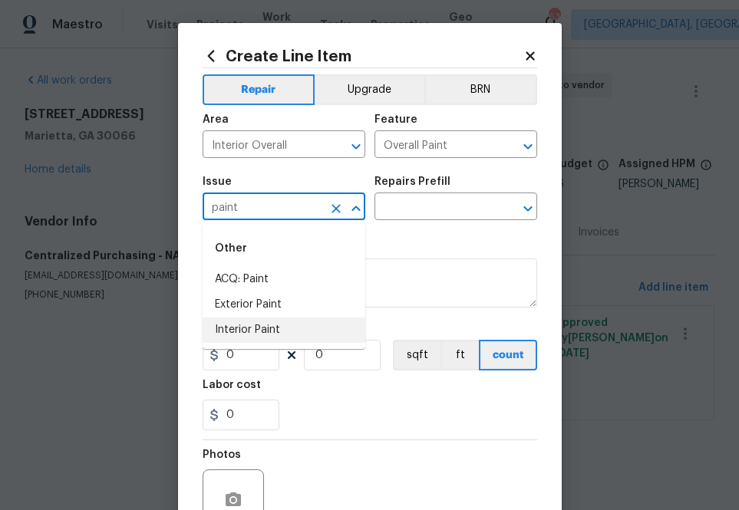
click at [320, 324] on li "Interior Paint" at bounding box center [284, 330] width 163 height 25
type input "Interior Paint"
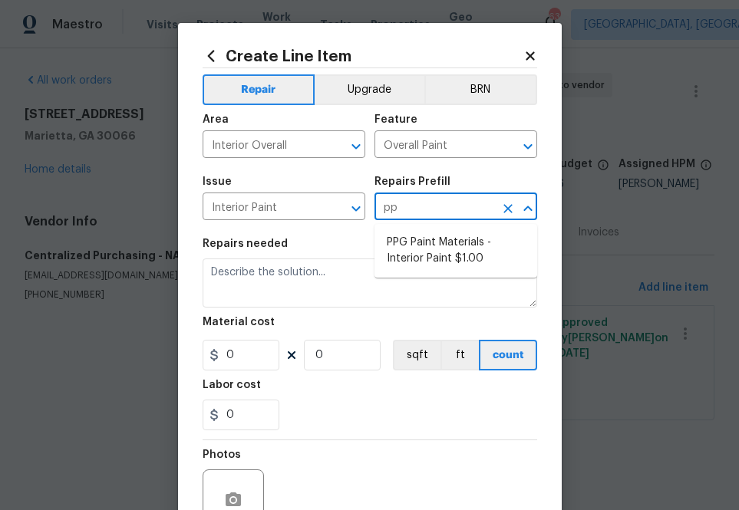
type input "ppg"
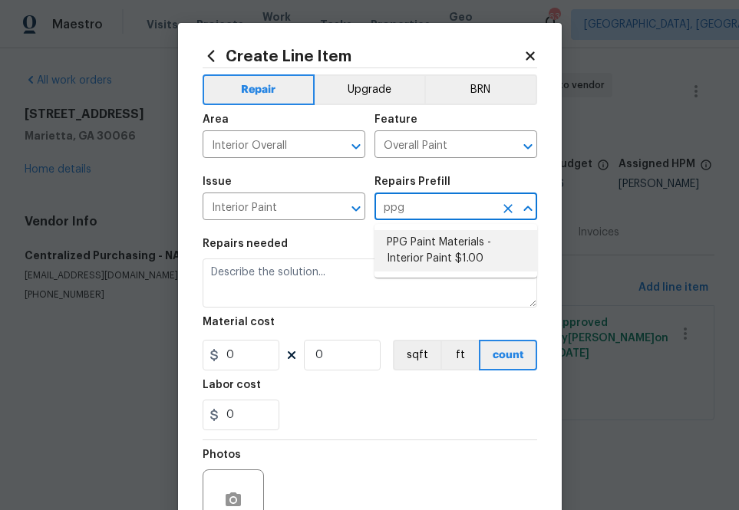
click at [450, 257] on li "PPG Paint Materials - Interior Paint $1.00" at bounding box center [455, 250] width 163 height 41
type input "PPG Paint Materials - Interior Paint $1.00"
type textarea "PPG Paint Materials ordered by Opendoor"
type input "1"
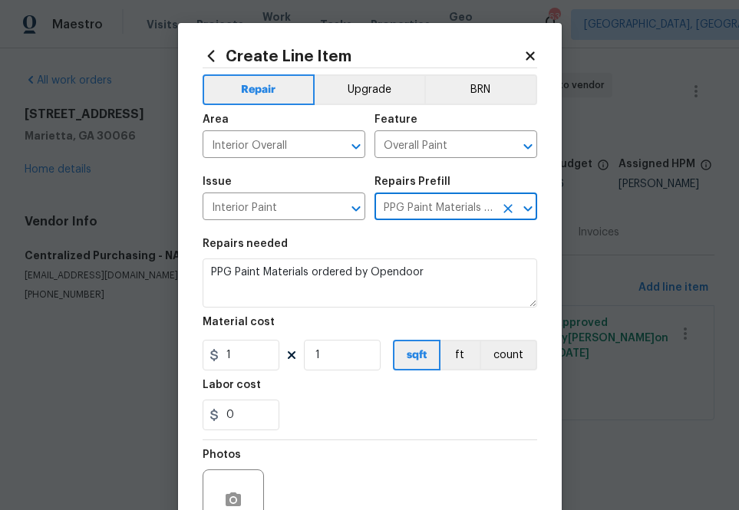
type input "PPG Paint Materials - Interior Paint $1.00"
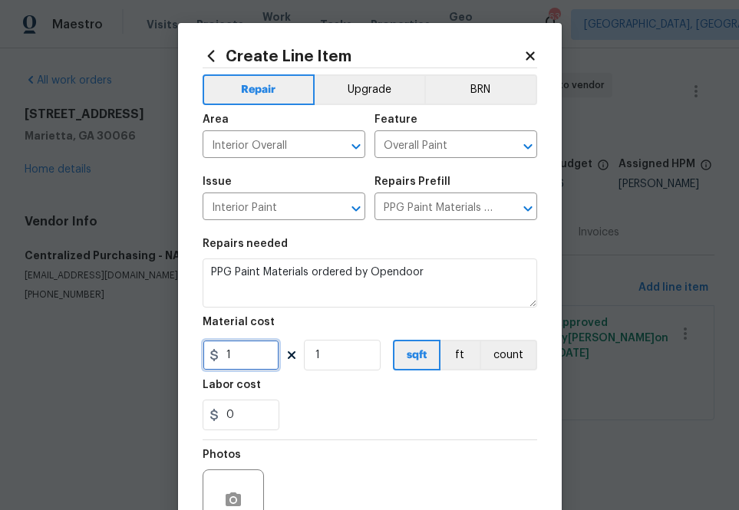
drag, startPoint x: 226, startPoint y: 365, endPoint x: 226, endPoint y: 355, distance: 10.0
click at [226, 364] on input "1" at bounding box center [241, 355] width 77 height 31
click at [226, 355] on input "1" at bounding box center [241, 355] width 77 height 31
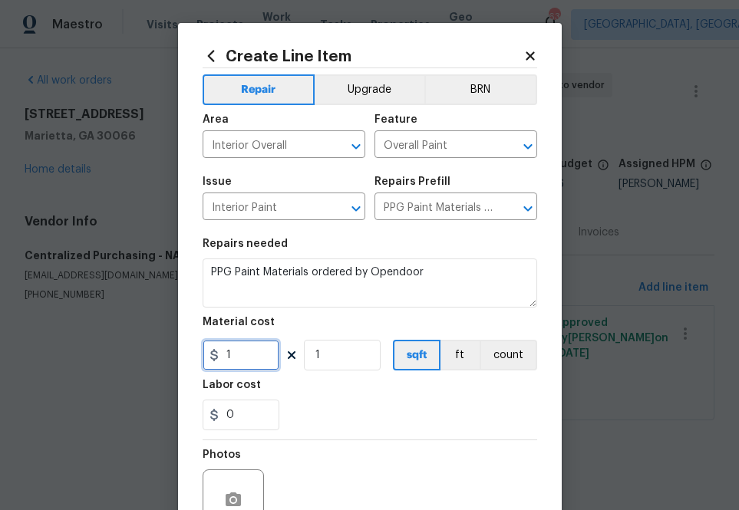
click at [226, 355] on input "1" at bounding box center [241, 355] width 77 height 31
paste input "42.32"
type input "42.32"
click at [338, 427] on div "0" at bounding box center [370, 415] width 335 height 31
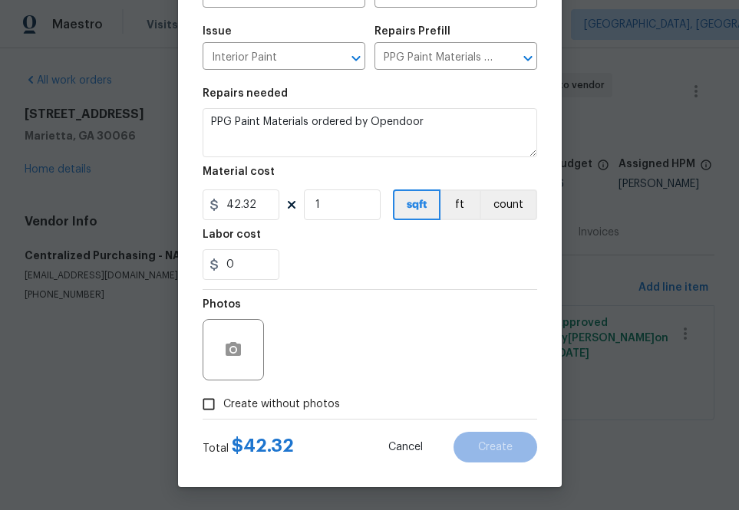
click at [291, 407] on span "Create without photos" at bounding box center [281, 405] width 117 height 16
click at [223, 407] on input "Create without photos" at bounding box center [208, 404] width 29 height 29
checkbox input "true"
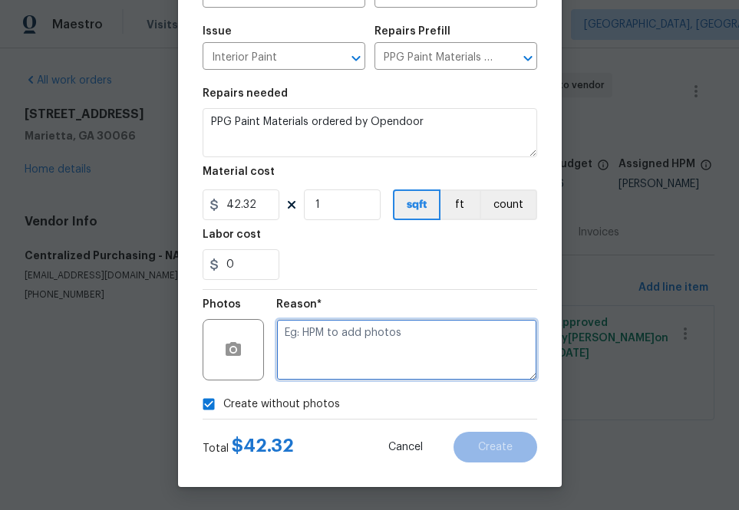
click at [351, 321] on textarea at bounding box center [406, 349] width 261 height 61
type textarea "na"
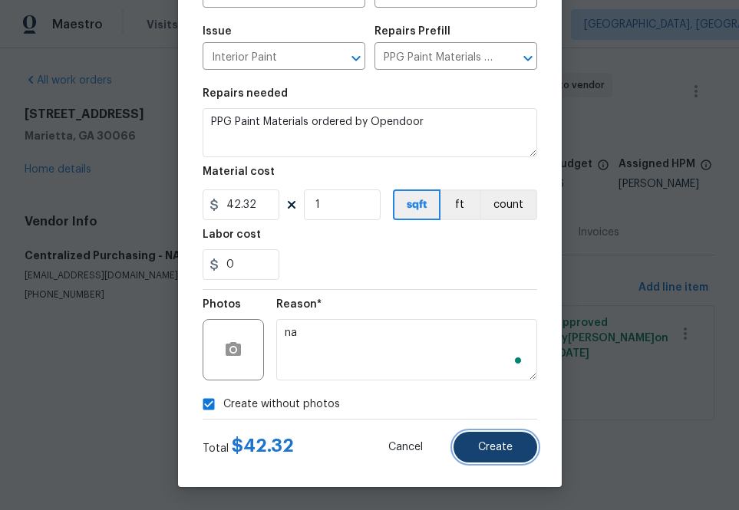
click at [508, 460] on button "Create" at bounding box center [495, 447] width 84 height 31
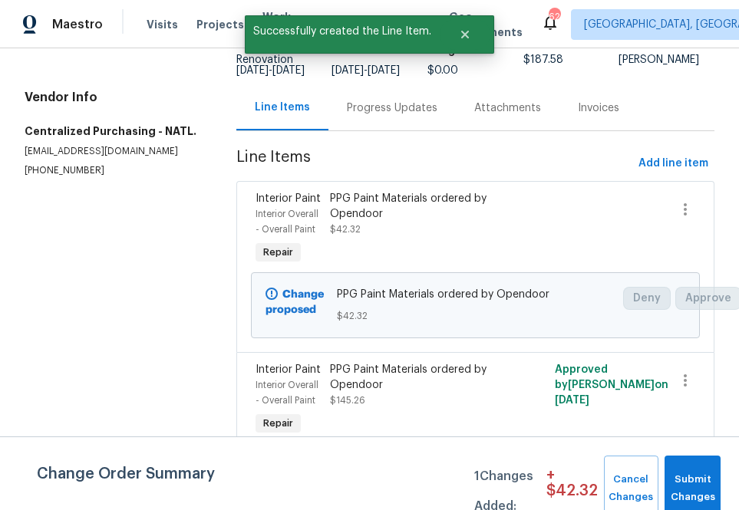
scroll to position [0, 0]
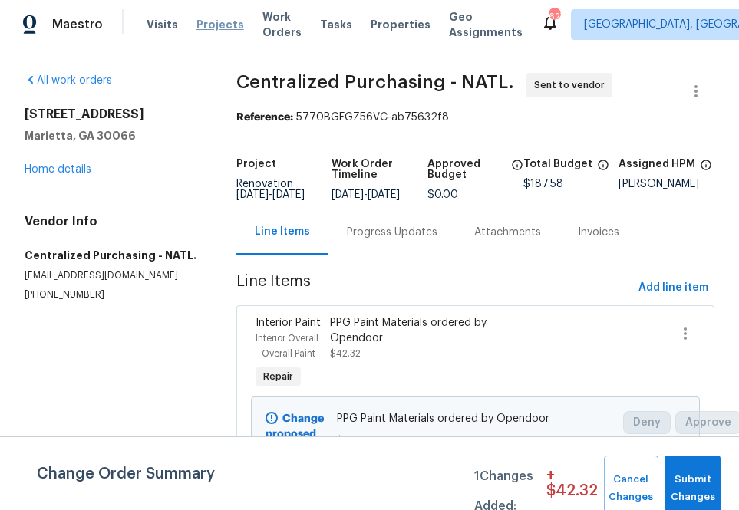
click at [201, 28] on span "Projects" at bounding box center [220, 24] width 48 height 15
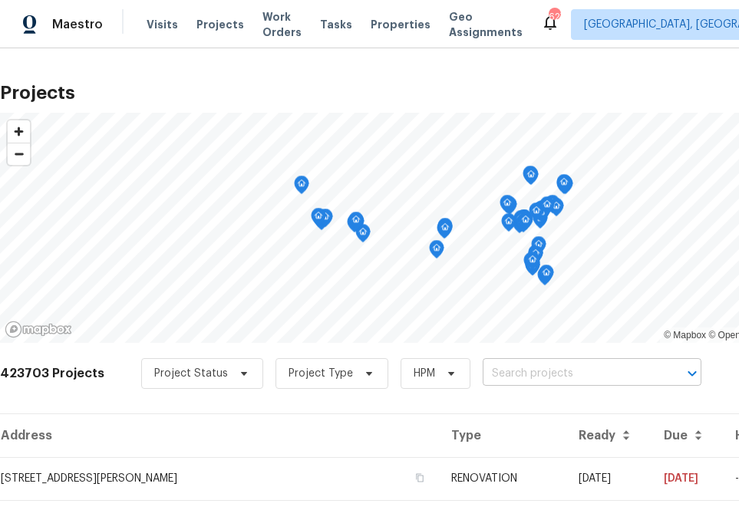
click at [488, 371] on input "text" at bounding box center [571, 374] width 176 height 24
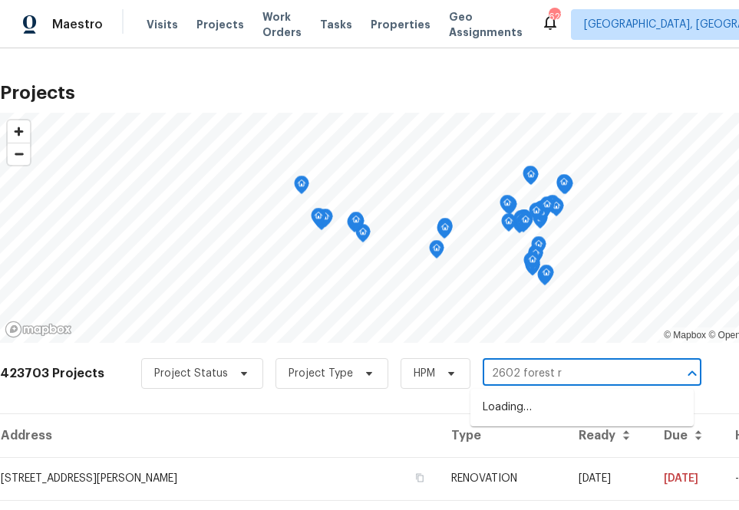
type input "[STREET_ADDRESS]"
click at [549, 405] on li "[STREET_ADDRESS]" at bounding box center [581, 407] width 223 height 25
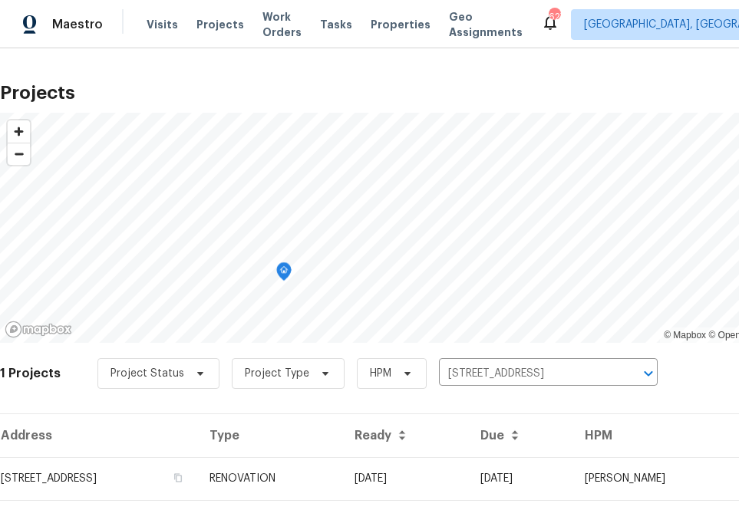
scroll to position [39, 0]
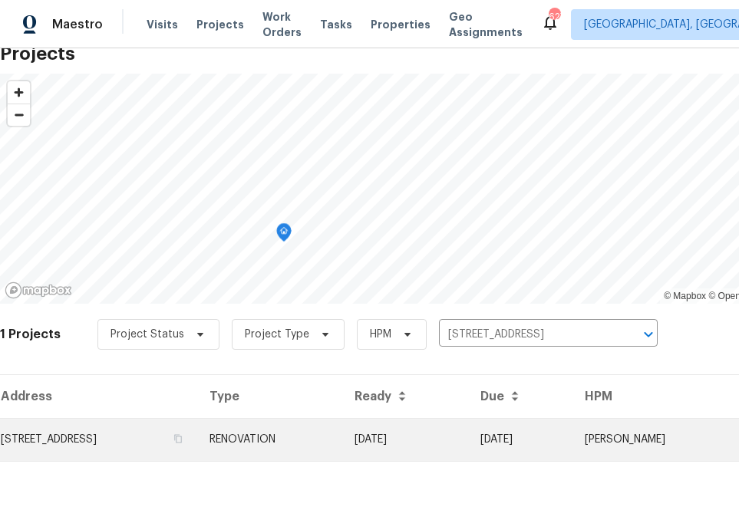
click at [159, 423] on td "[STREET_ADDRESS]" at bounding box center [98, 439] width 197 height 43
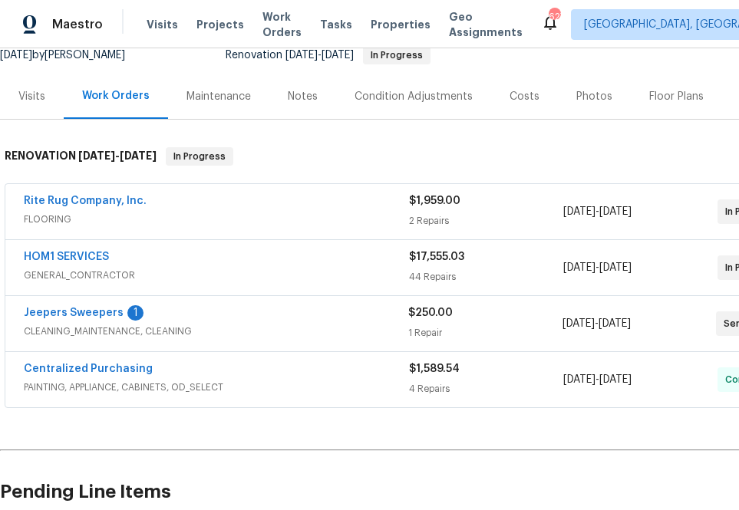
scroll to position [159, 128]
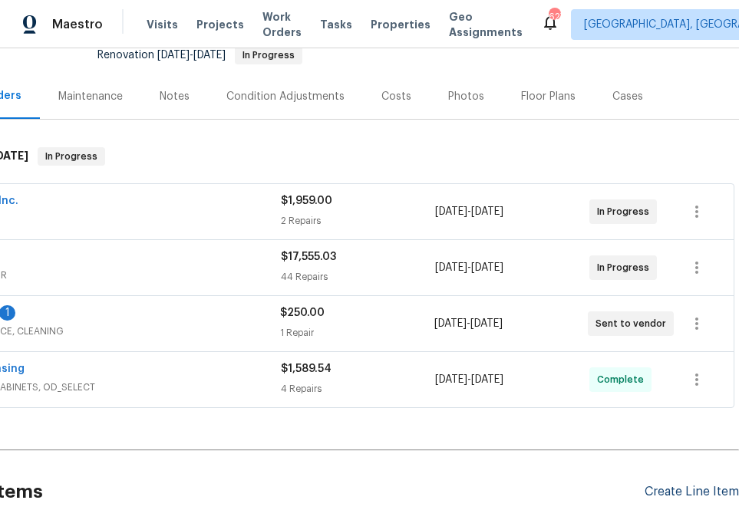
click at [688, 489] on div "Create Line Item" at bounding box center [692, 492] width 94 height 15
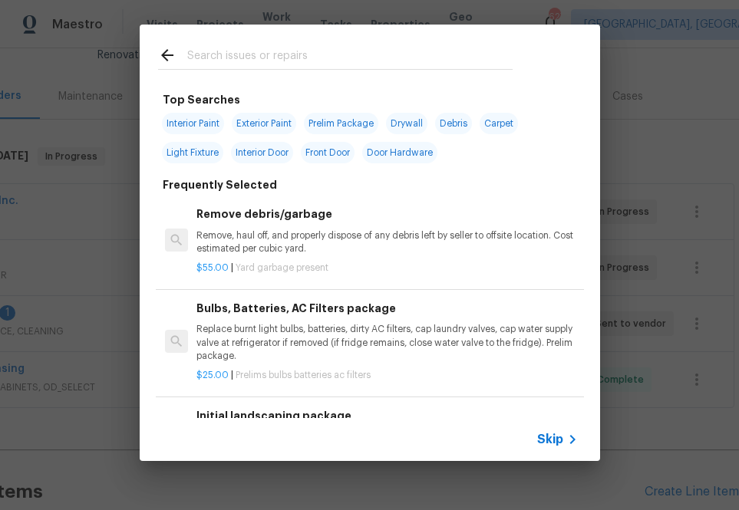
click at [559, 439] on span "Skip" at bounding box center [550, 439] width 26 height 15
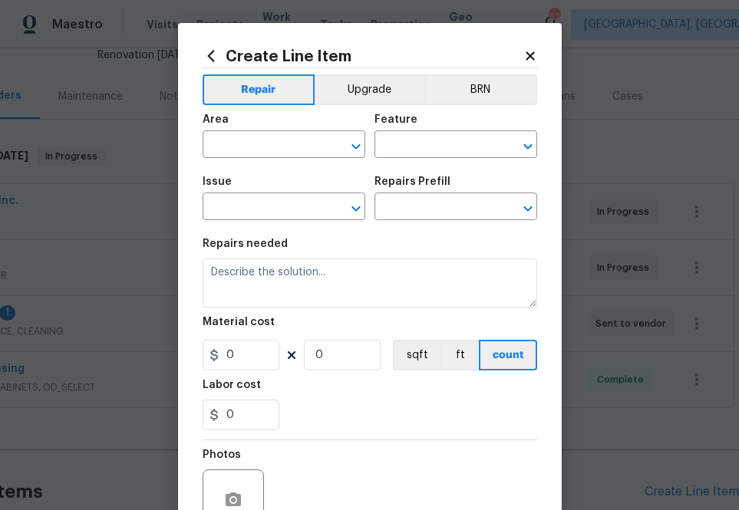
click at [268, 167] on span "Issue ​" at bounding box center [284, 198] width 163 height 62
click at [268, 156] on input "text" at bounding box center [263, 146] width 120 height 24
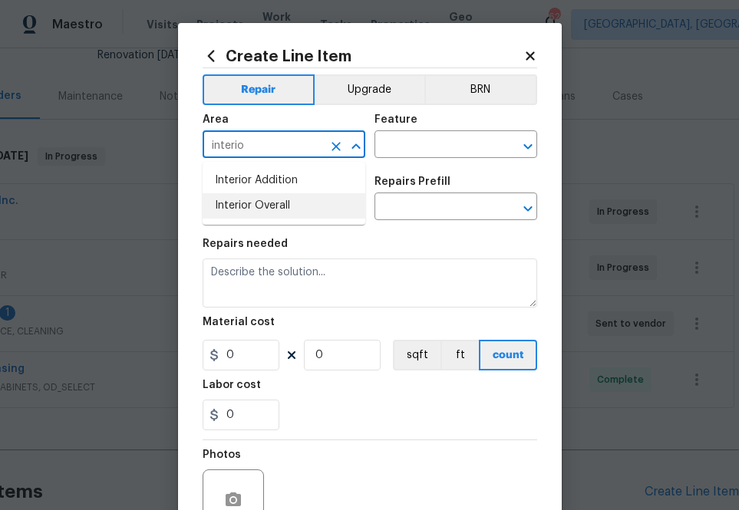
click at [248, 216] on li "Interior Overall" at bounding box center [284, 205] width 163 height 25
type input "Interior Overall"
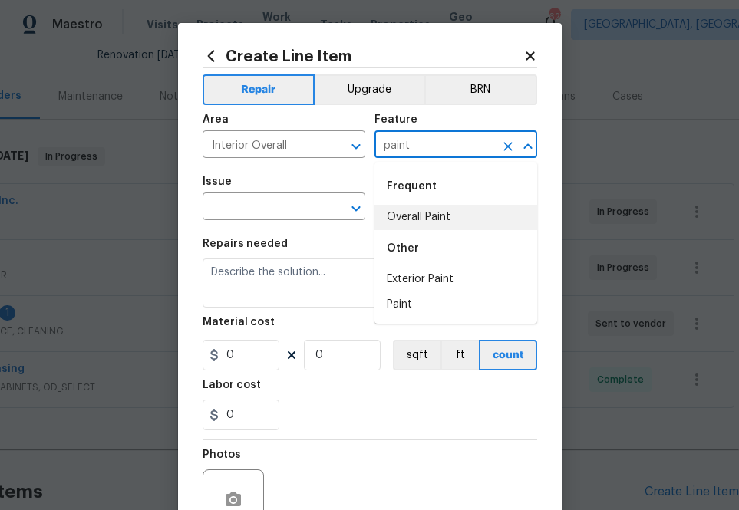
click at [415, 209] on li "Overall Paint" at bounding box center [455, 217] width 163 height 25
type input "Overall Paint"
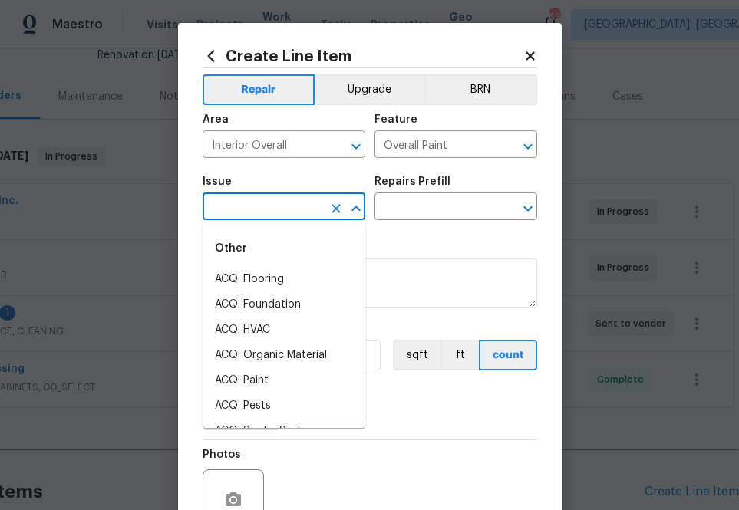
click at [261, 209] on input "text" at bounding box center [263, 208] width 120 height 24
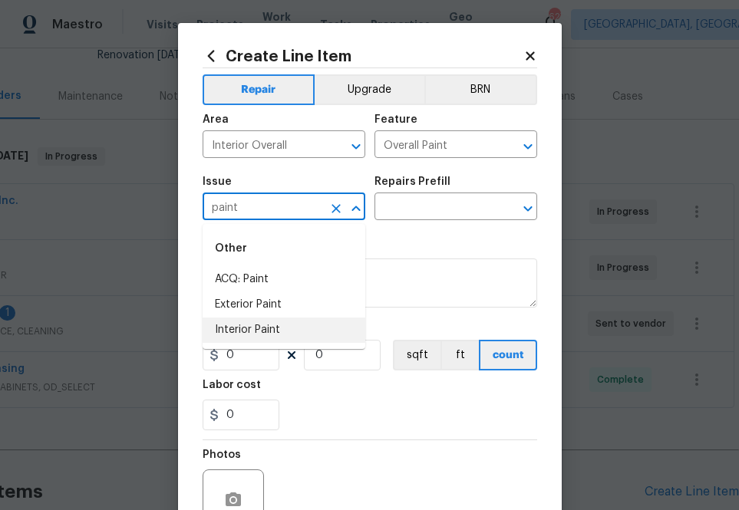
click at [311, 336] on li "Interior Paint" at bounding box center [284, 330] width 163 height 25
type input "Interior Paint"
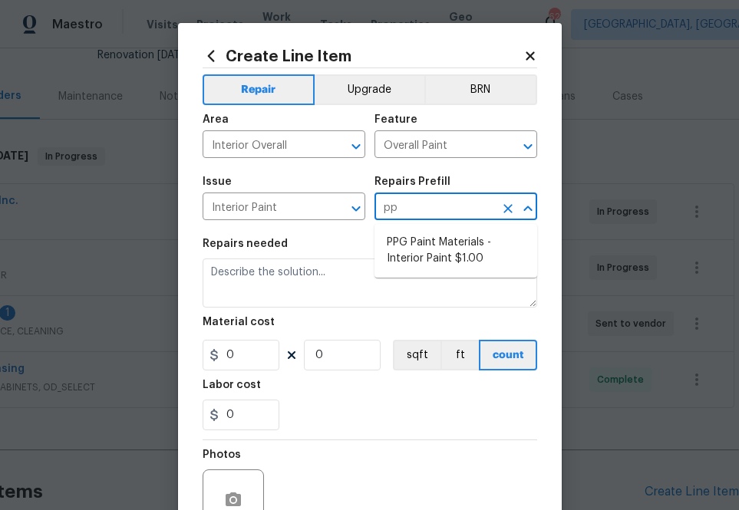
type input "ppg"
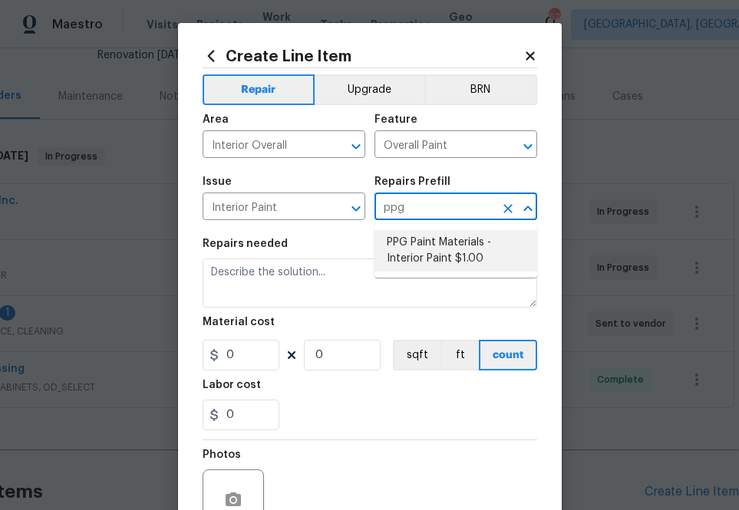
click at [422, 249] on li "PPG Paint Materials - Interior Paint $1.00" at bounding box center [455, 250] width 163 height 41
type input "PPG Paint Materials - Interior Paint $1.00"
type textarea "PPG Paint Materials ordered by Opendoor"
type input "1"
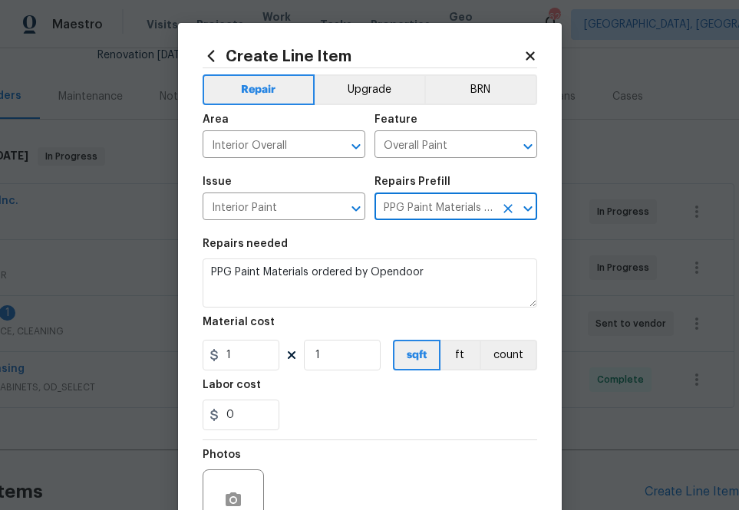
type input "PPG Paint Materials - Interior Paint $1.00"
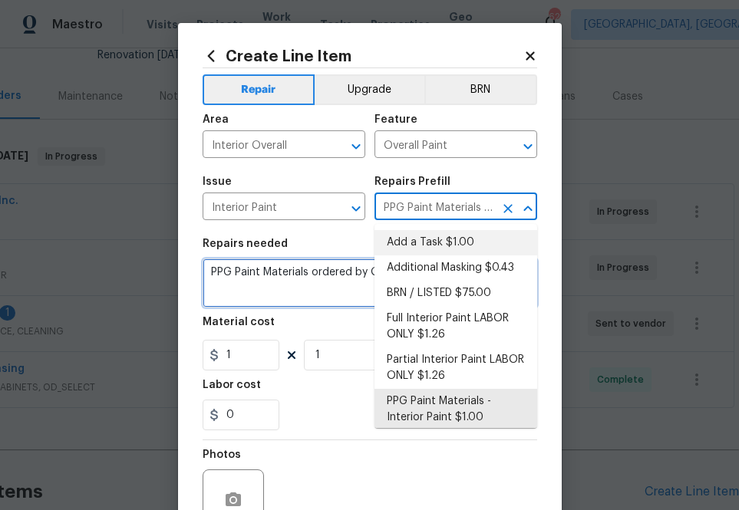
click at [288, 282] on textarea "PPG Paint Materials ordered by Opendoor" at bounding box center [370, 283] width 335 height 49
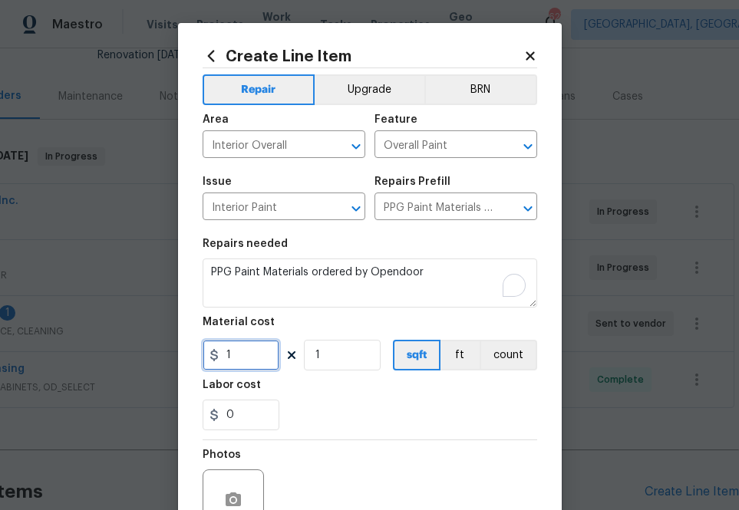
click at [236, 361] on input "1" at bounding box center [241, 355] width 77 height 31
paste input "70.43"
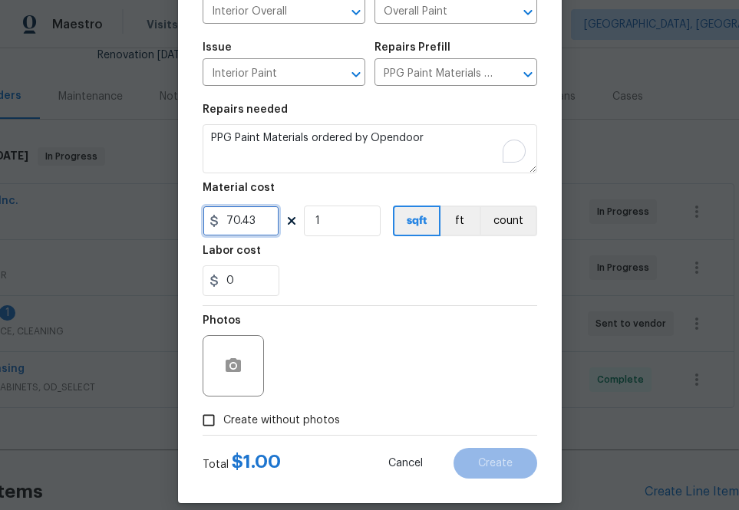
scroll to position [151, 0]
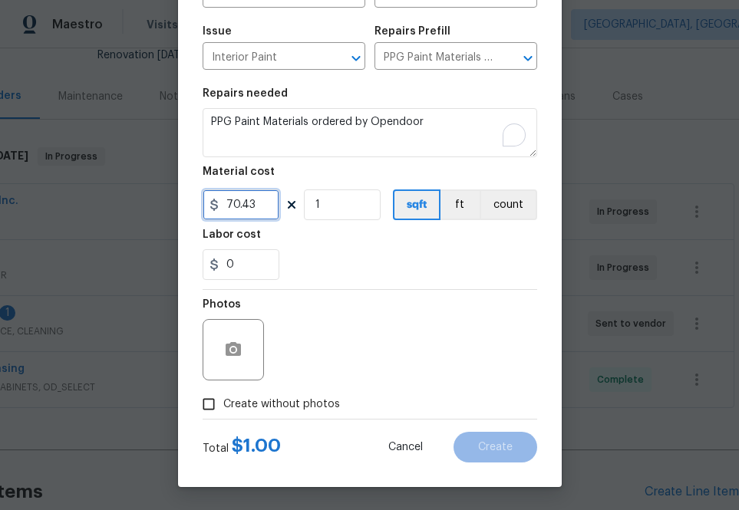
type input "70.43"
drag, startPoint x: 308, startPoint y: 401, endPoint x: 319, endPoint y: 391, distance: 14.1
click at [308, 401] on span "Create without photos" at bounding box center [281, 405] width 117 height 16
click at [223, 401] on input "Create without photos" at bounding box center [208, 404] width 29 height 29
checkbox input "true"
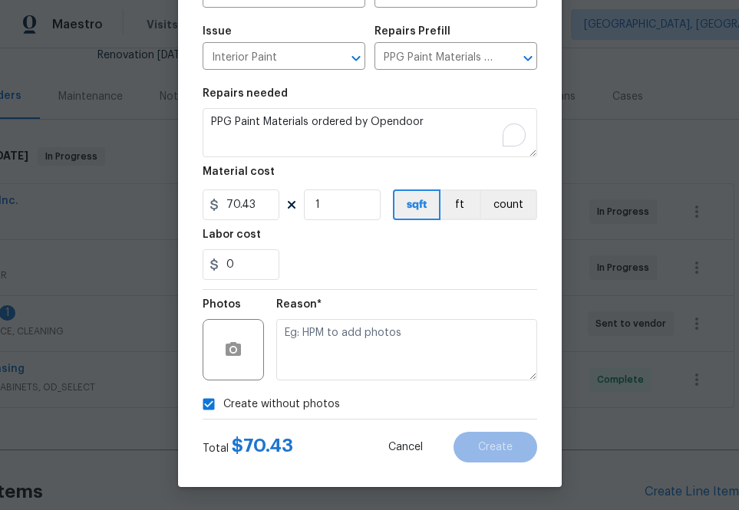
click at [345, 386] on div "Reason*" at bounding box center [406, 340] width 261 height 100
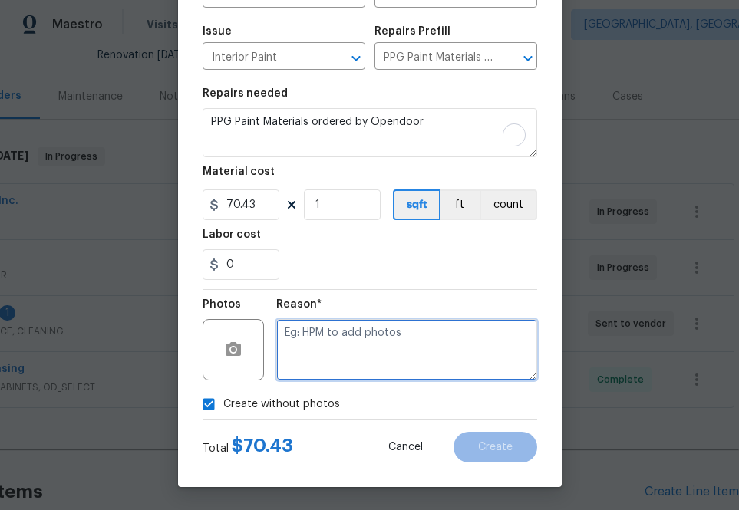
click at [352, 356] on textarea at bounding box center [406, 349] width 261 height 61
type textarea "na"
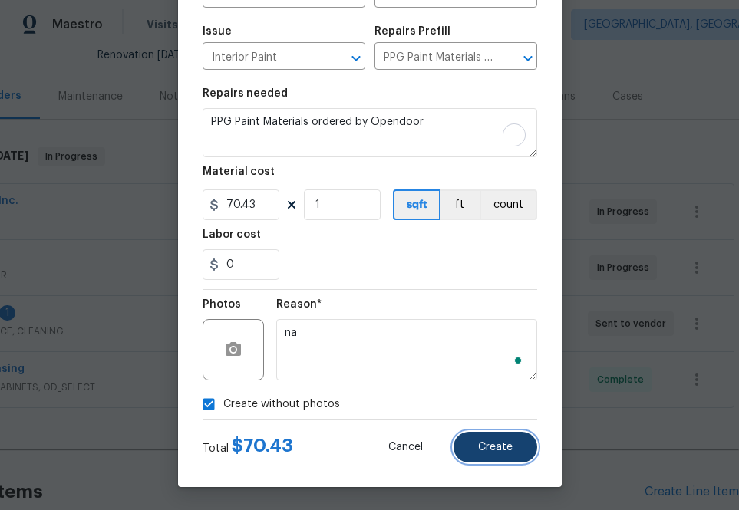
click at [490, 447] on span "Create" at bounding box center [495, 448] width 35 height 12
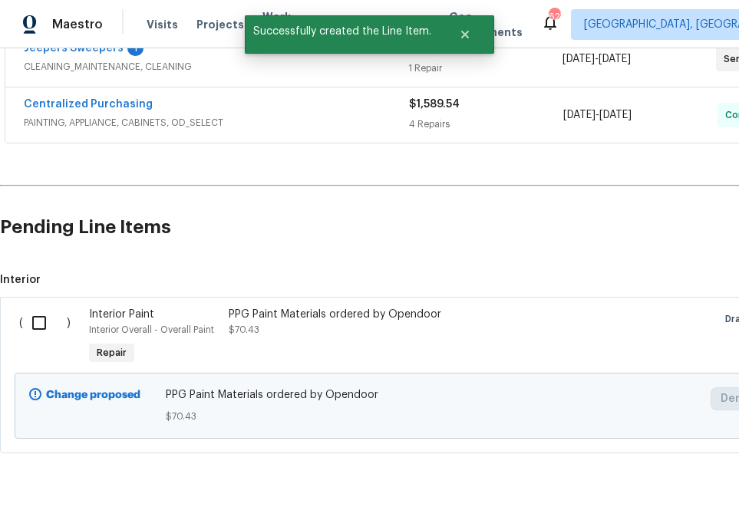
scroll to position [471, 0]
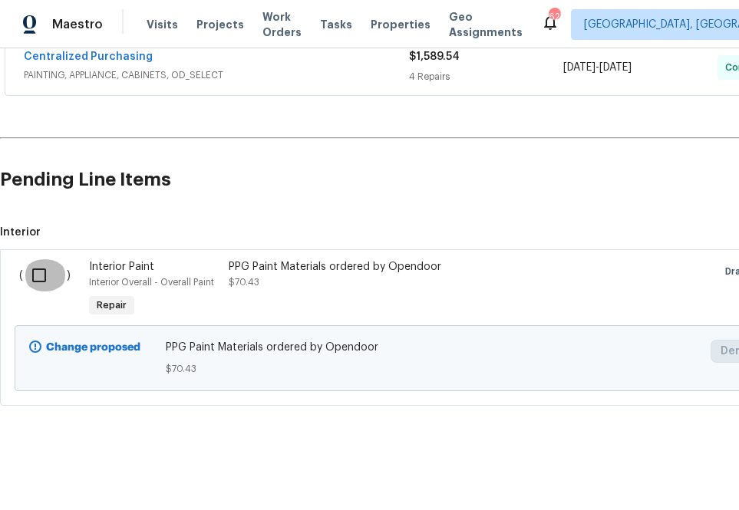
click at [36, 267] on input "checkbox" at bounding box center [45, 275] width 44 height 32
checkbox input "true"
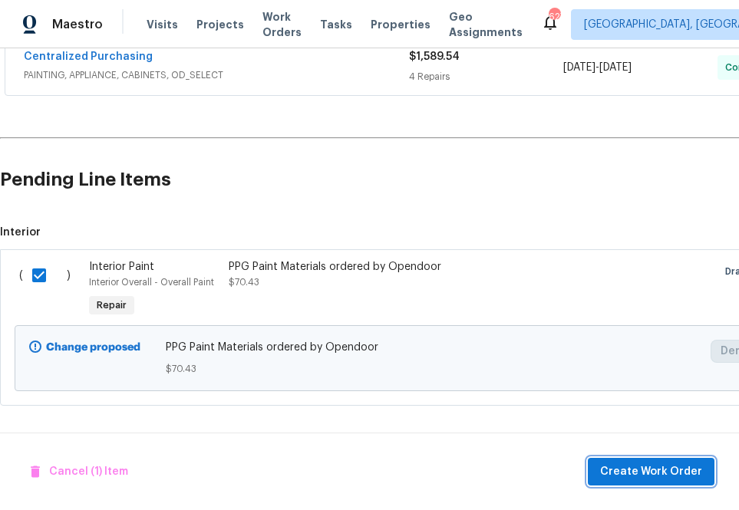
click at [661, 476] on span "Create Work Order" at bounding box center [651, 472] width 102 height 19
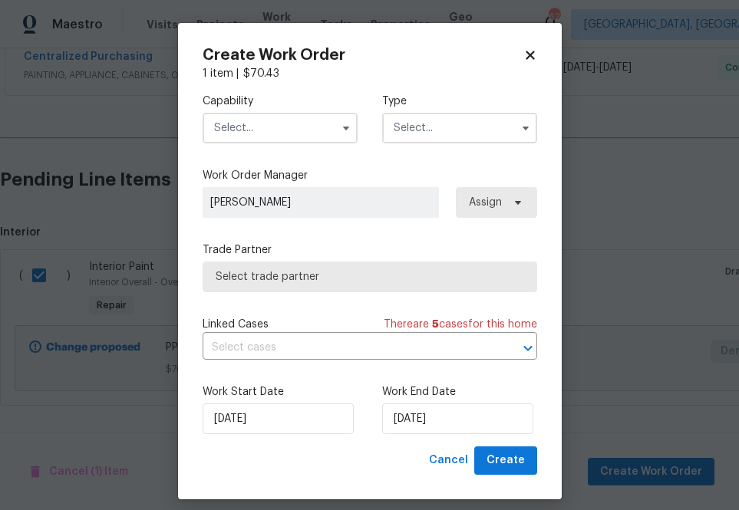
click at [260, 122] on input "text" at bounding box center [280, 128] width 155 height 31
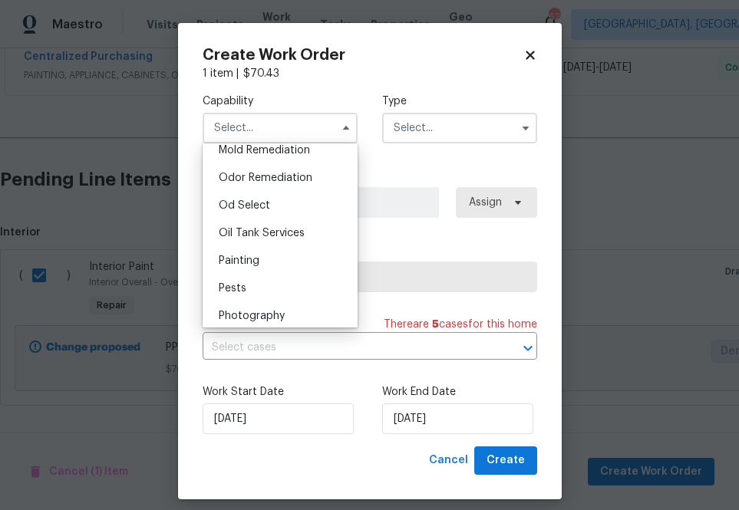
scroll to position [1225, 0]
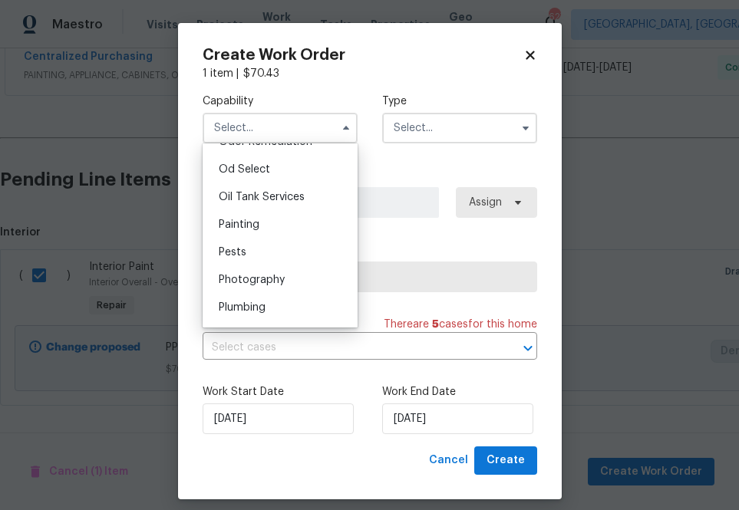
drag, startPoint x: 252, startPoint y: 223, endPoint x: 367, endPoint y: 153, distance: 134.4
click at [252, 223] on span "Painting" at bounding box center [239, 224] width 41 height 11
type input "Painting"
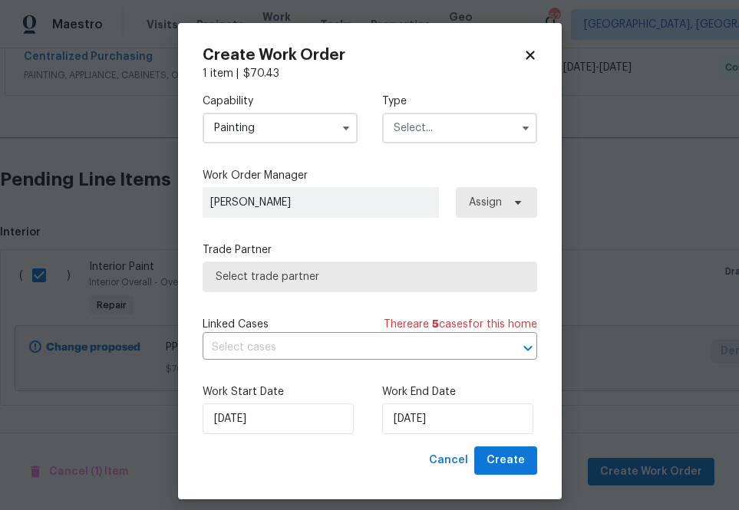
click at [466, 122] on input "text" at bounding box center [459, 128] width 155 height 31
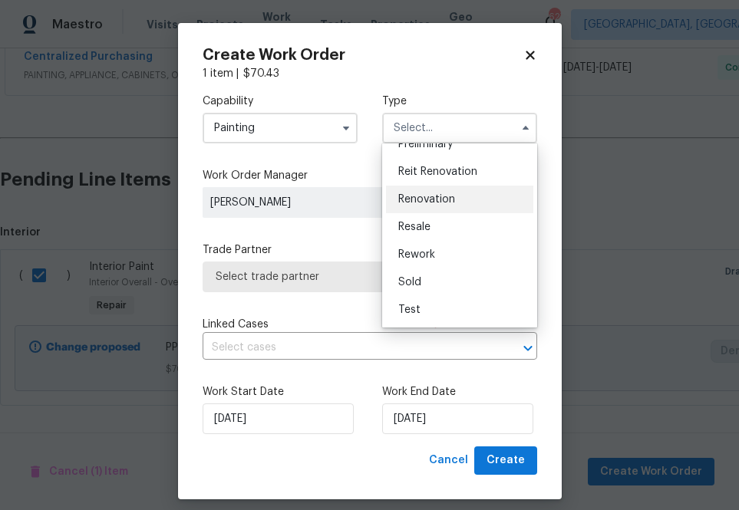
scroll to position [2, 0]
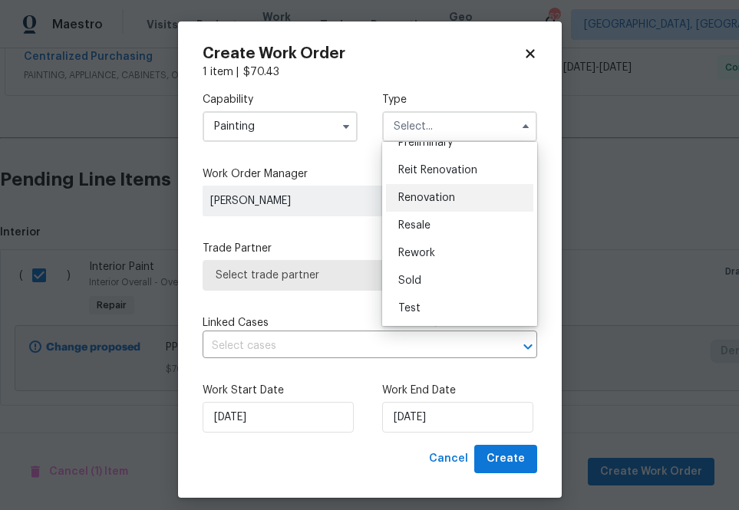
click at [453, 198] on span "Renovation" at bounding box center [426, 198] width 57 height 11
type input "Renovation"
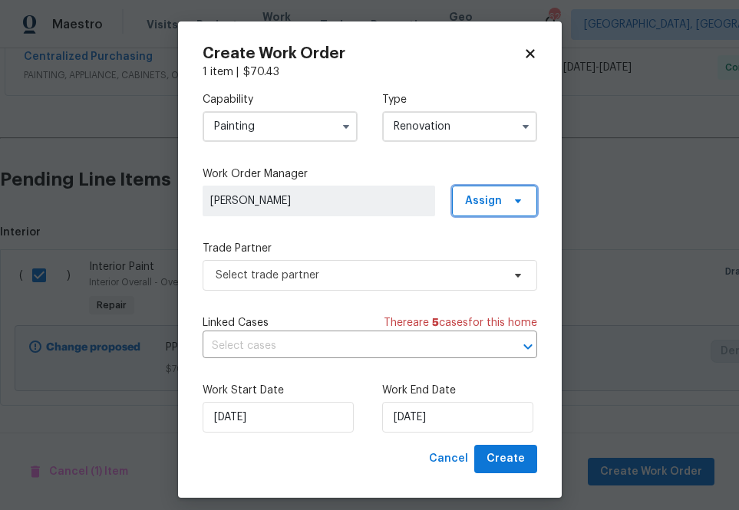
click at [491, 198] on span "Assign" at bounding box center [483, 200] width 37 height 15
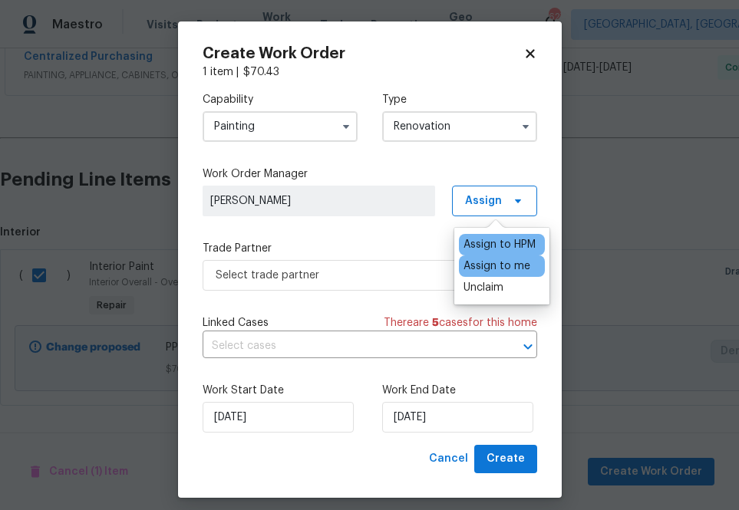
click at [483, 269] on div "Assign to me" at bounding box center [496, 266] width 67 height 15
click at [357, 302] on div "Capability Painting Type Renovation Work Order Manager [PERSON_NAME] Assign Tra…" at bounding box center [370, 262] width 335 height 365
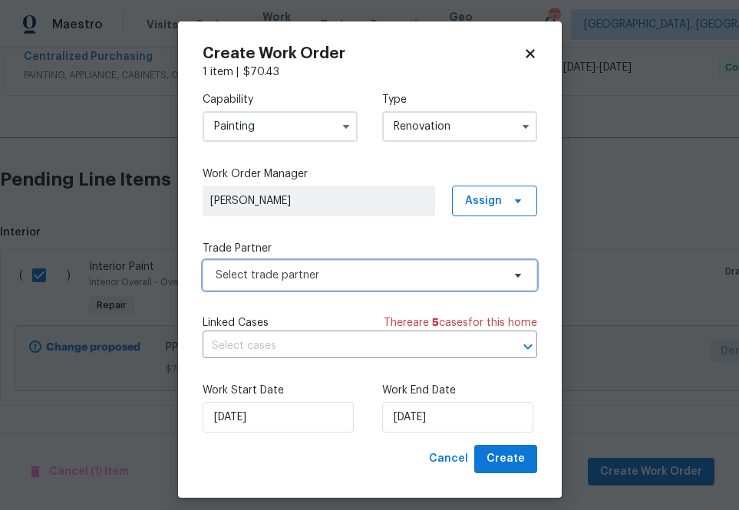
click at [357, 277] on span "Select trade partner" at bounding box center [359, 275] width 286 height 15
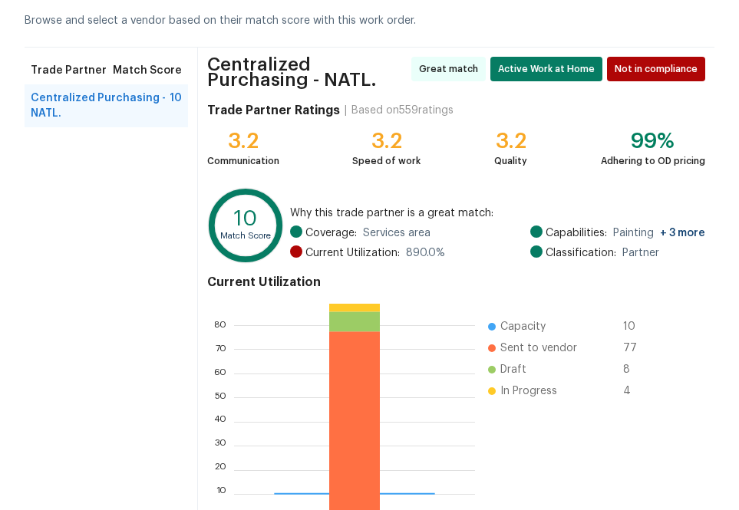
scroll to position [172, 0]
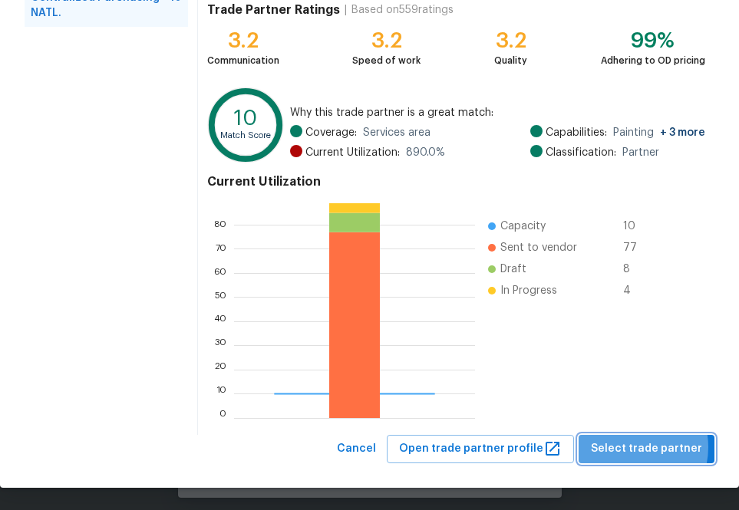
click at [634, 447] on span "Select trade partner" at bounding box center [646, 449] width 111 height 19
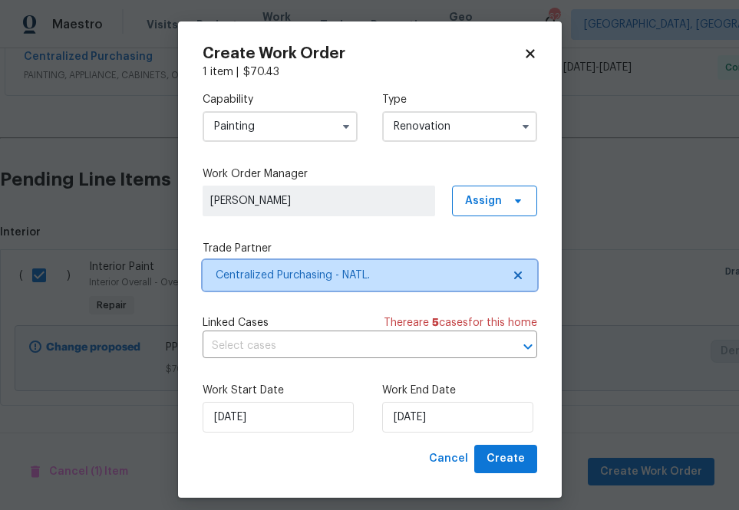
scroll to position [0, 0]
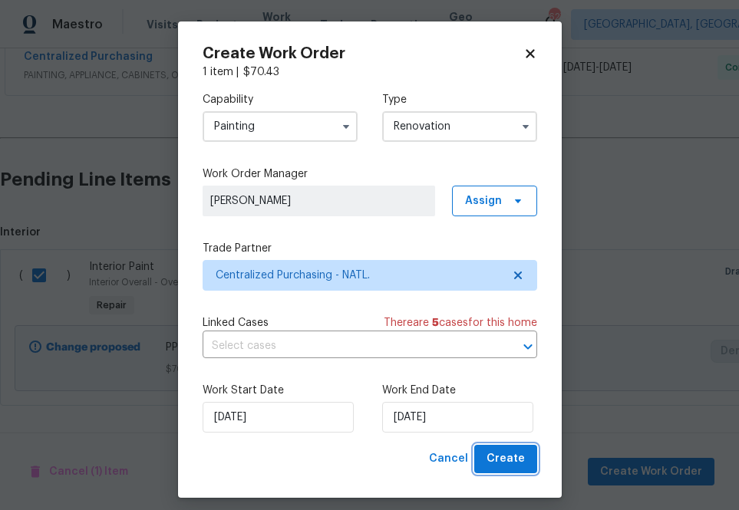
click at [518, 450] on span "Create" at bounding box center [505, 459] width 38 height 19
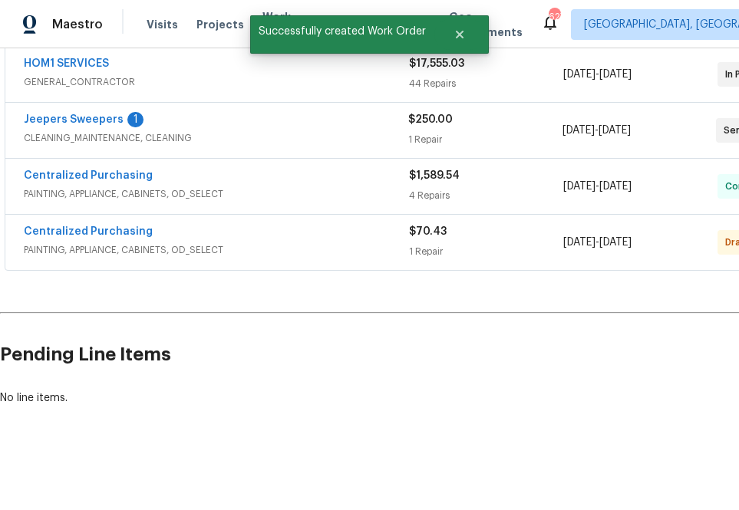
click at [105, 221] on div "Centralized Purchasing PAINTING, APPLIANCE, CABINETS, OD_SELECT $70.43 1 Repair…" at bounding box center [433, 242] width 856 height 55
click at [104, 232] on link "Centralized Purchasing" at bounding box center [88, 231] width 129 height 11
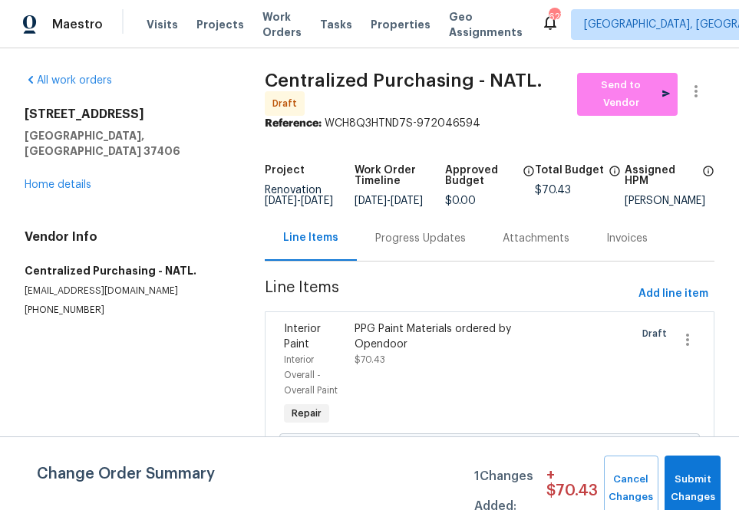
click at [638, 68] on div "All work orders [STREET_ADDRESS] Home details Vendor Info Centralized Purchasin…" at bounding box center [369, 307] width 739 height 518
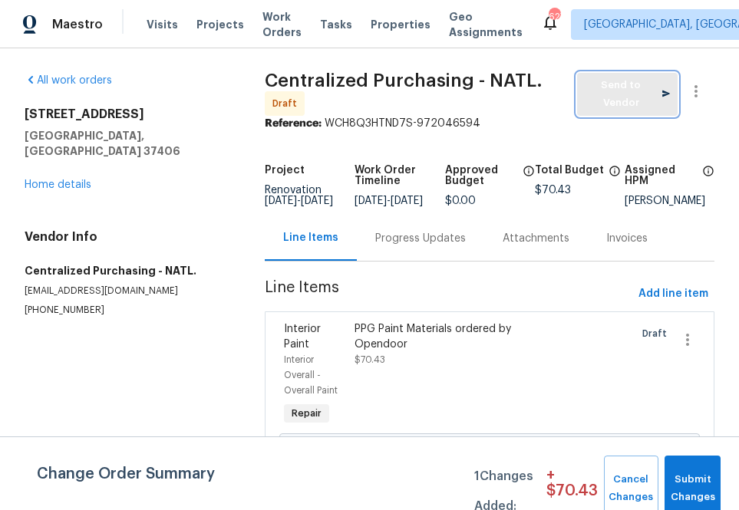
click at [633, 87] on span "Send to Vendor" at bounding box center [628, 94] width 86 height 35
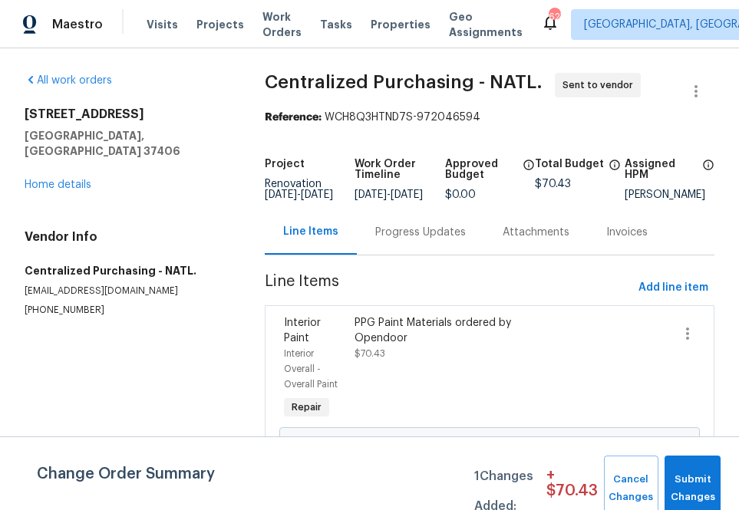
scroll to position [52, 0]
